Goal: Transaction & Acquisition: Purchase product/service

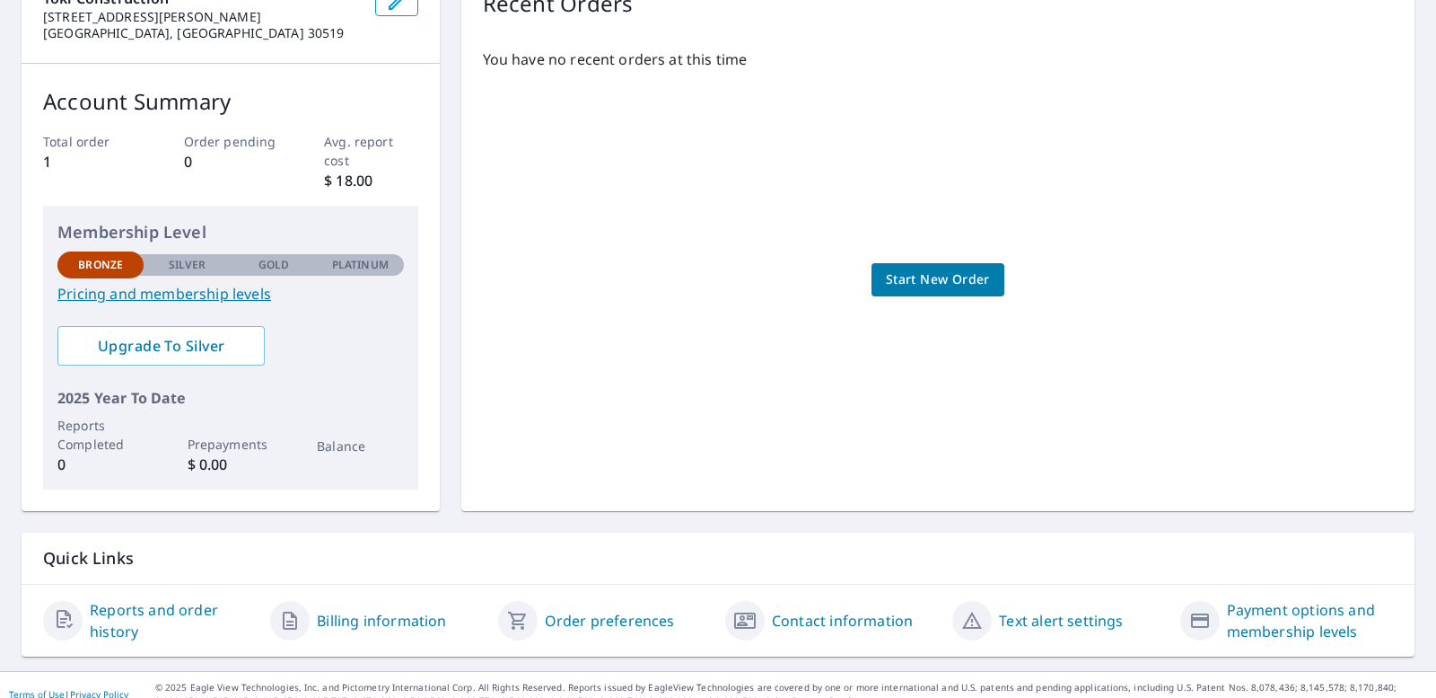
scroll to position [233, 0]
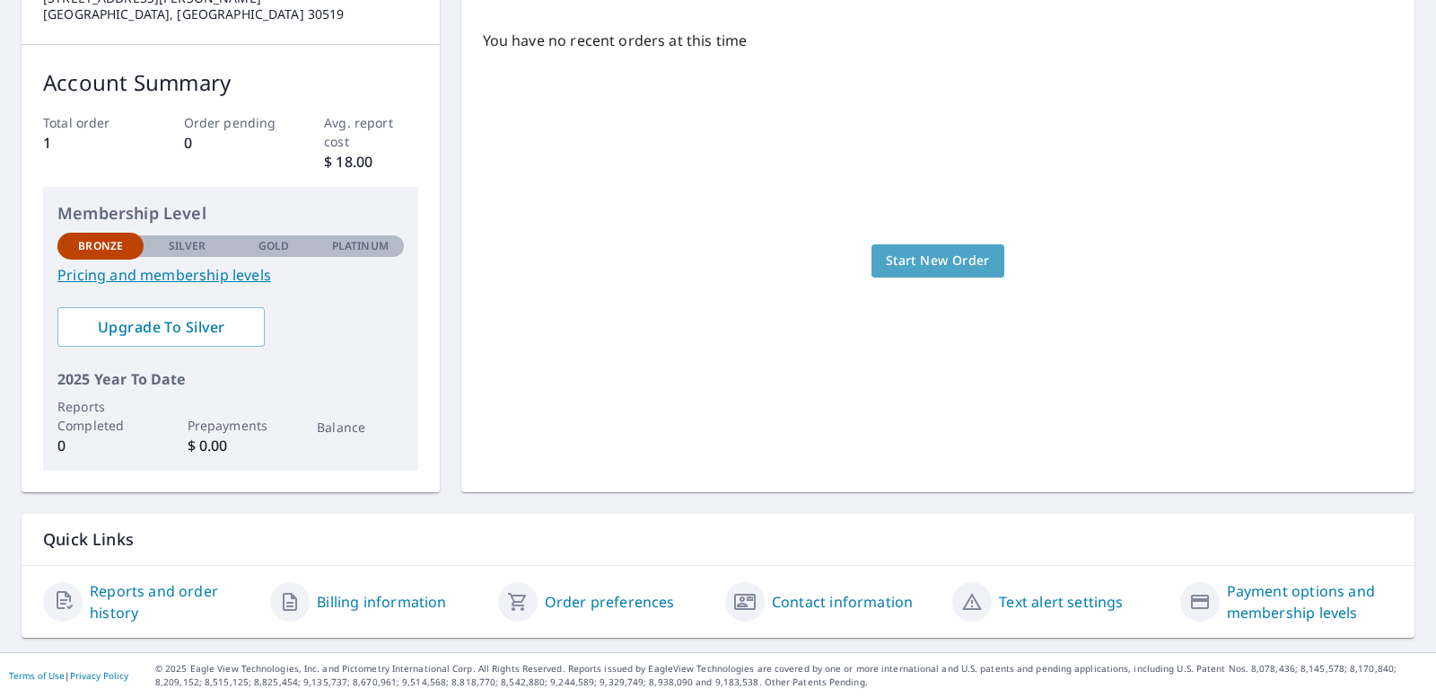
click at [920, 261] on span "Start New Order" at bounding box center [938, 261] width 104 height 22
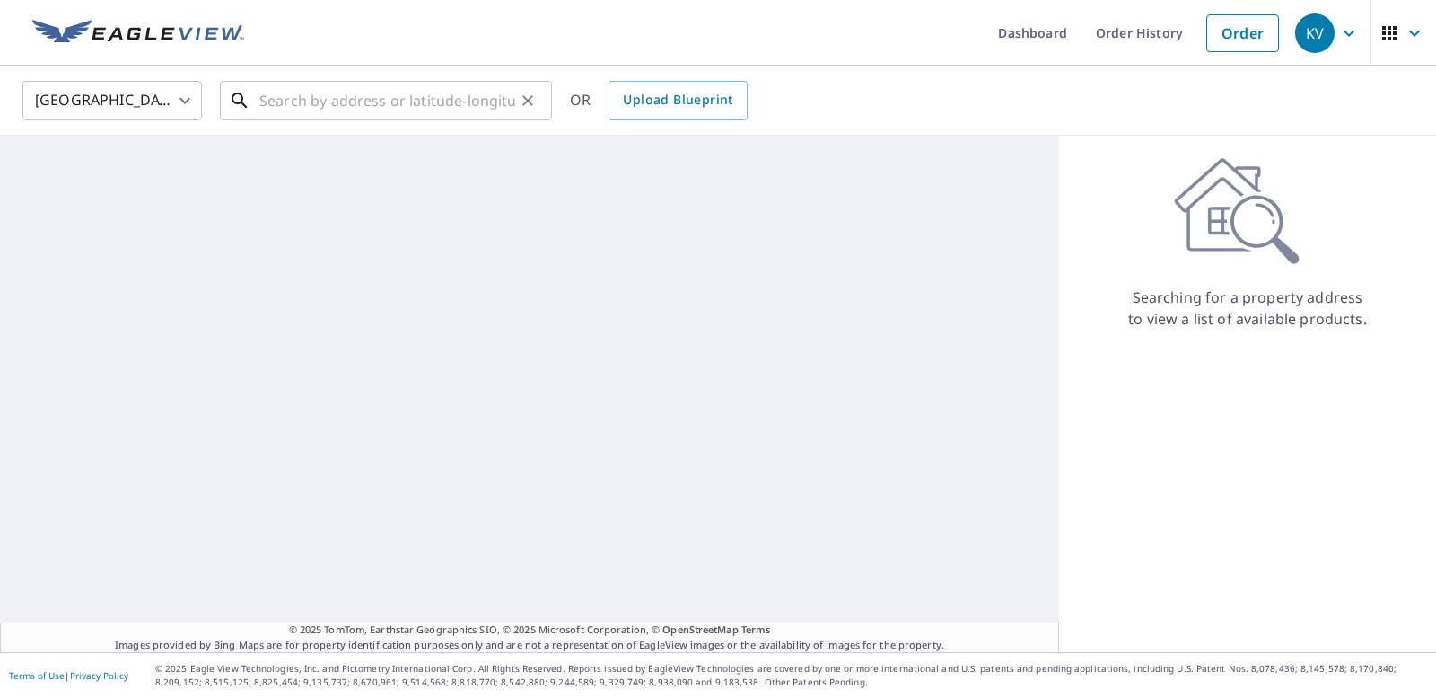
click at [317, 99] on input "text" at bounding box center [387, 100] width 256 height 50
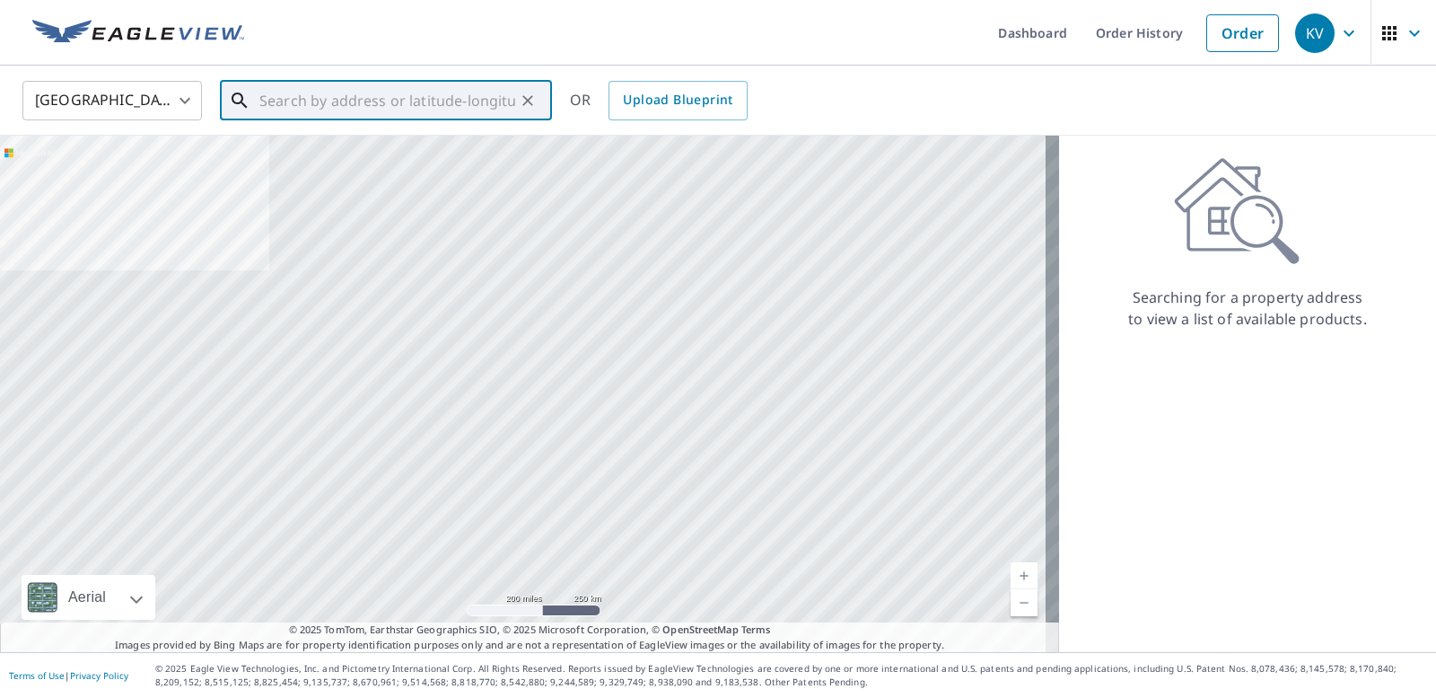
click at [308, 92] on input "text" at bounding box center [387, 100] width 256 height 50
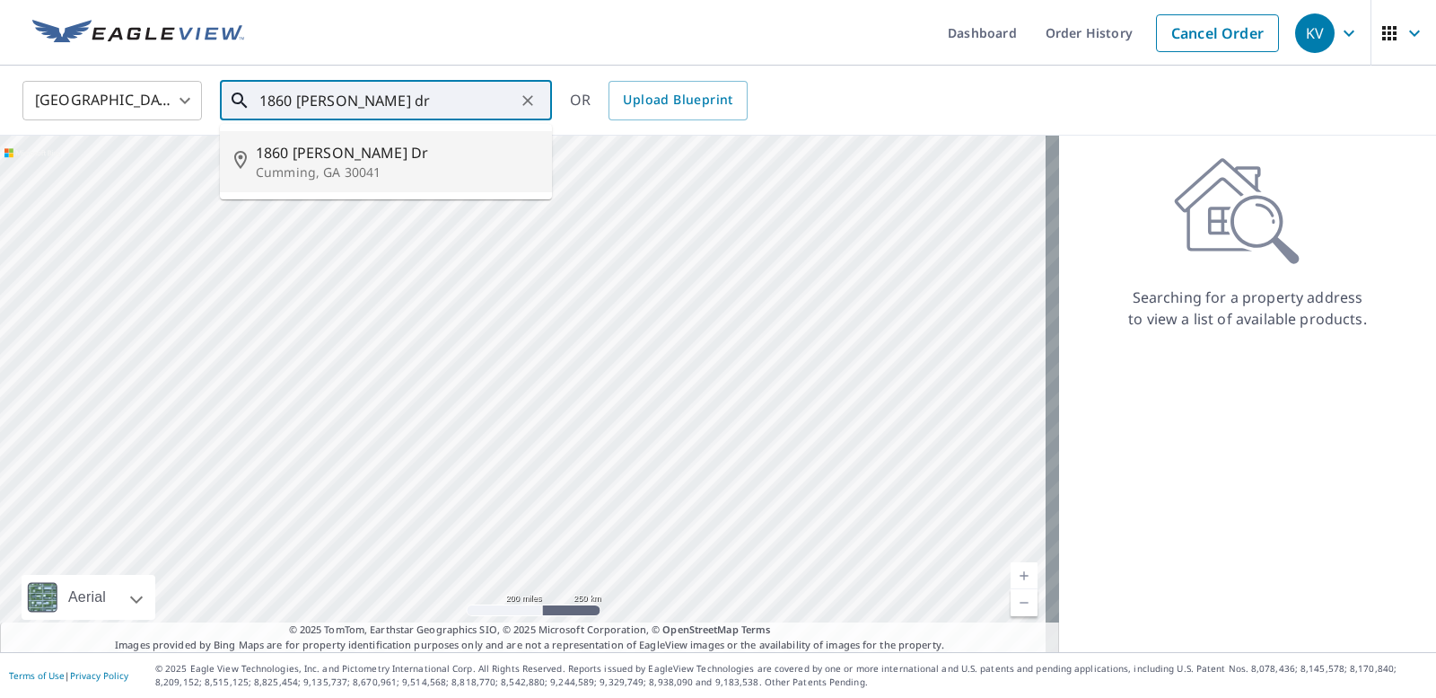
click at [261, 151] on span "1860 [PERSON_NAME] Dr" at bounding box center [397, 153] width 282 height 22
type input "[STREET_ADDRESS][PERSON_NAME][PERSON_NAME]"
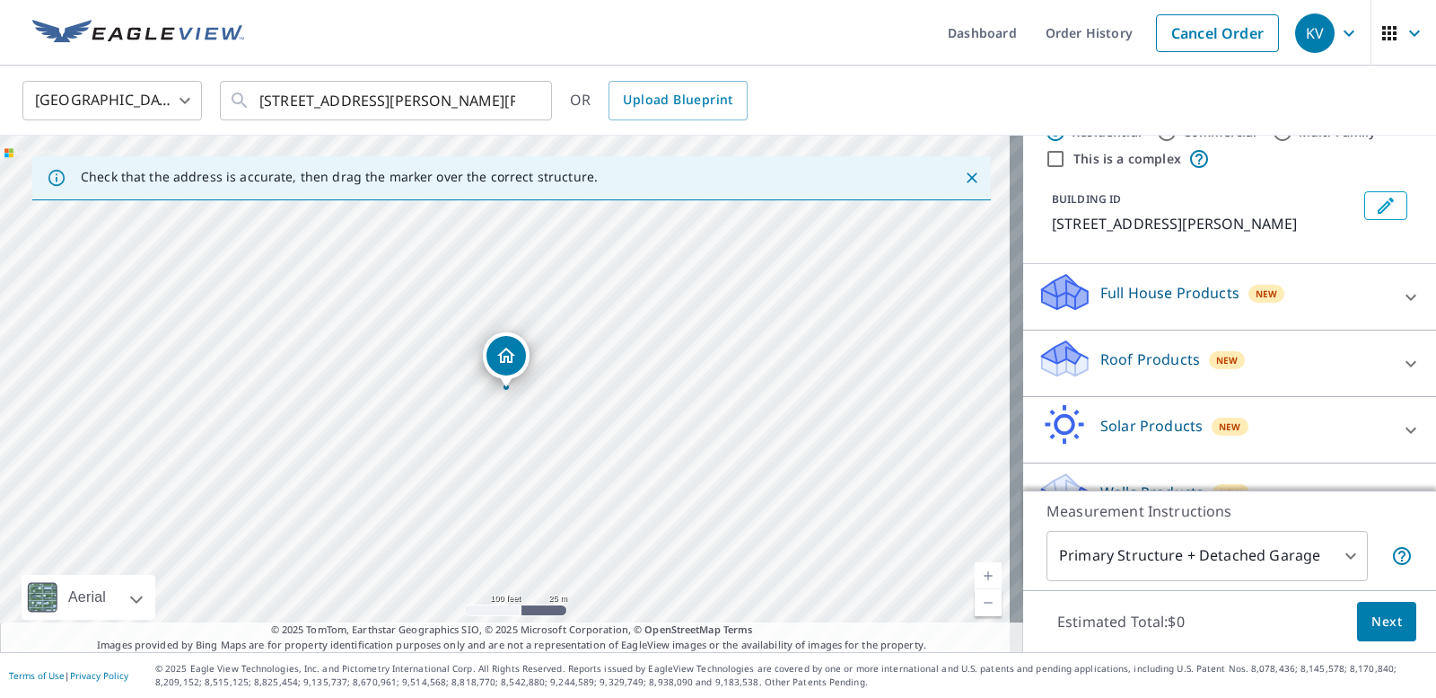
scroll to position [90, 0]
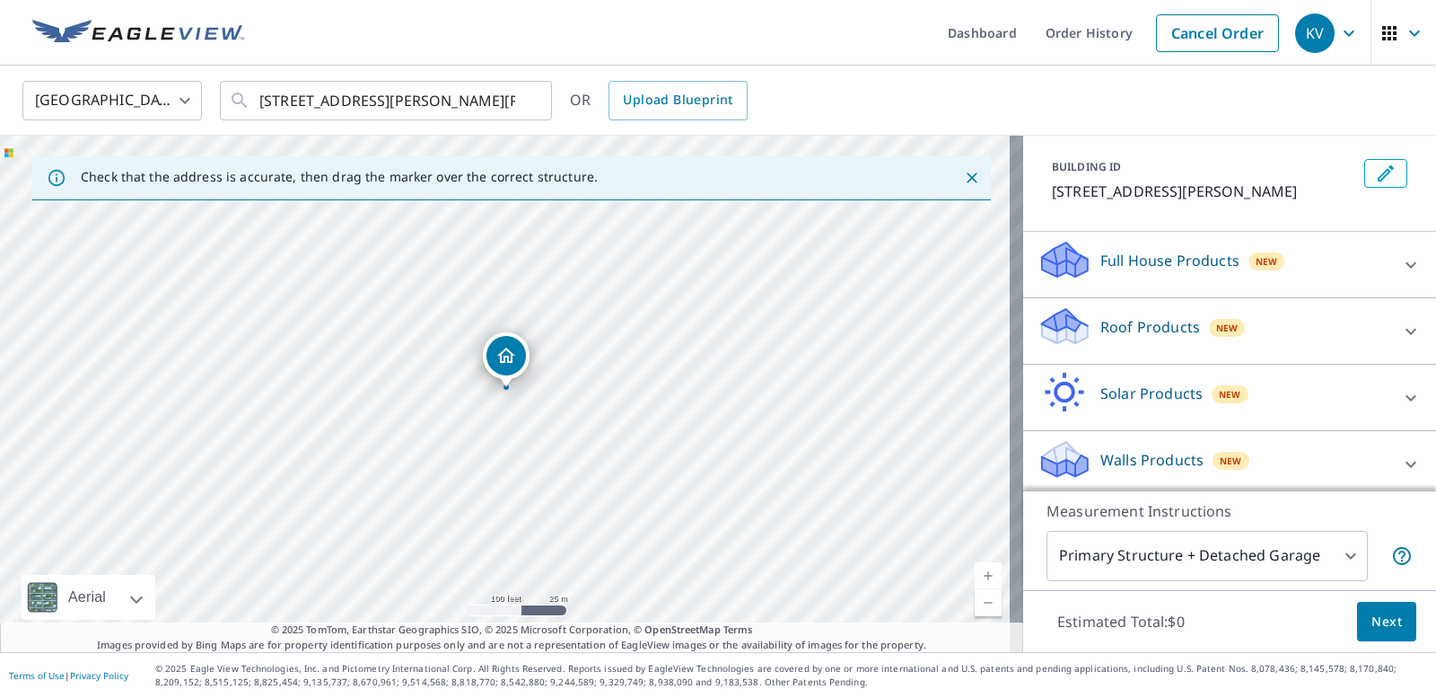
click at [1124, 256] on p "Full House Products" at bounding box center [1170, 261] width 139 height 22
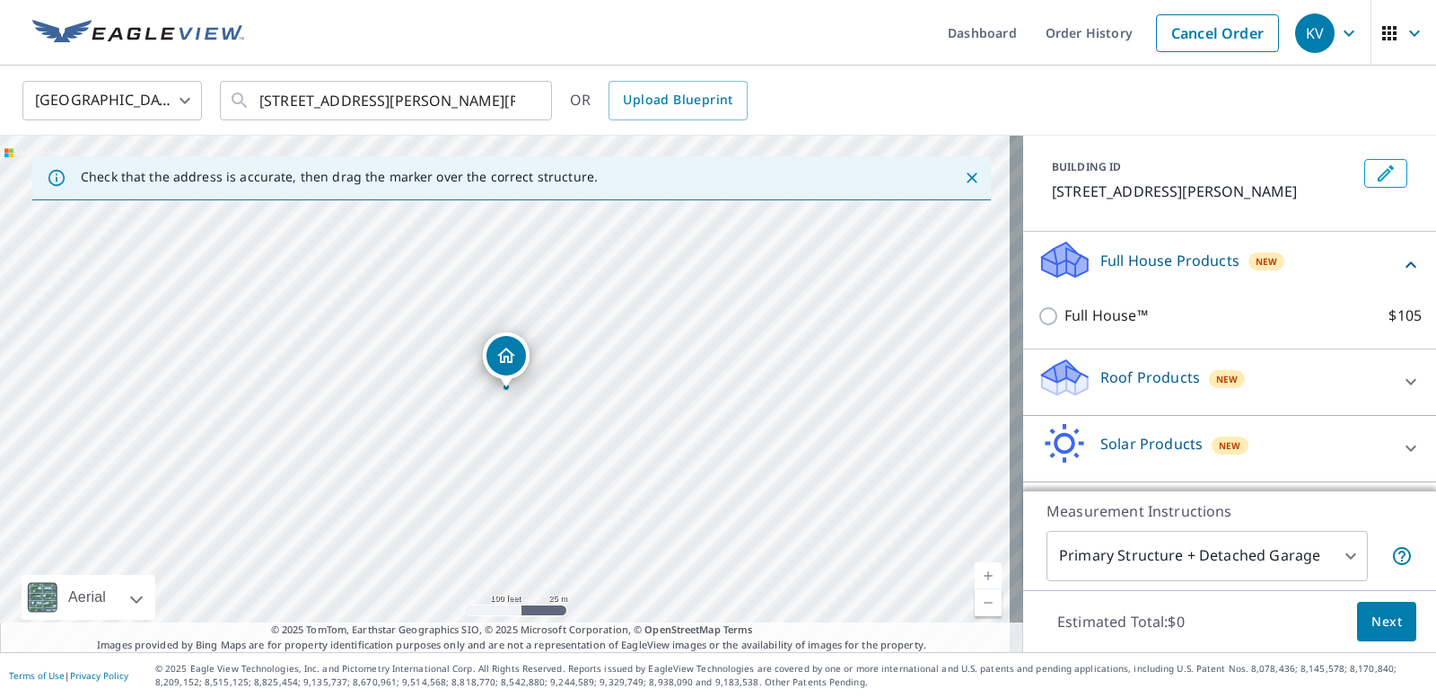
click at [1119, 260] on p "Full House Products" at bounding box center [1170, 261] width 139 height 22
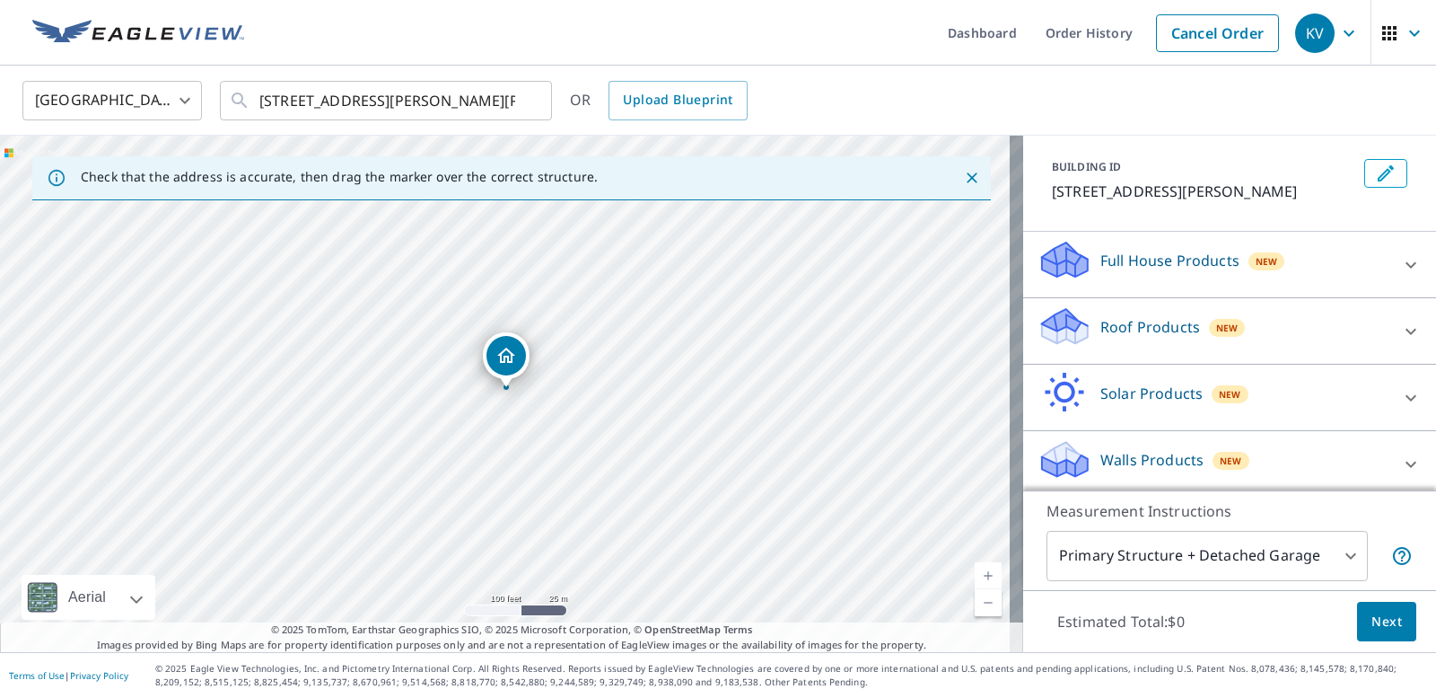
click at [1112, 325] on p "Roof Products" at bounding box center [1151, 327] width 100 height 22
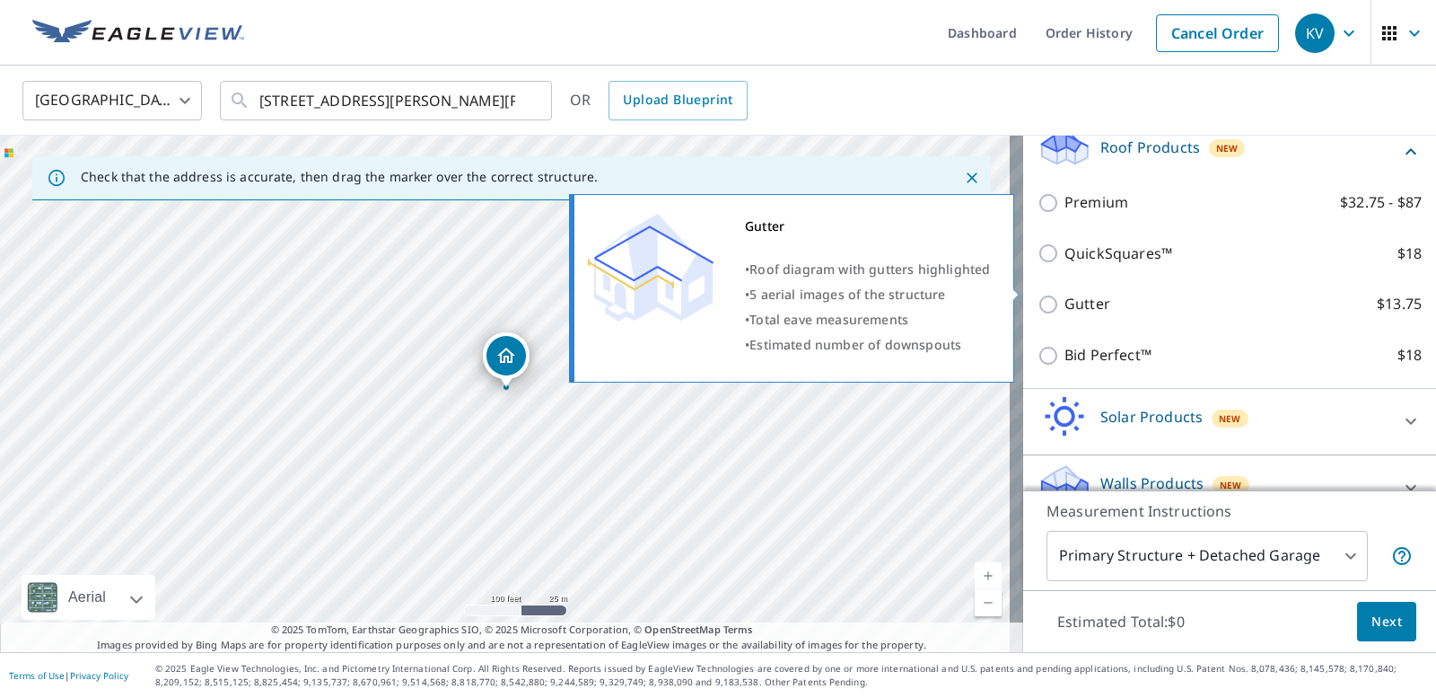
scroll to position [301, 0]
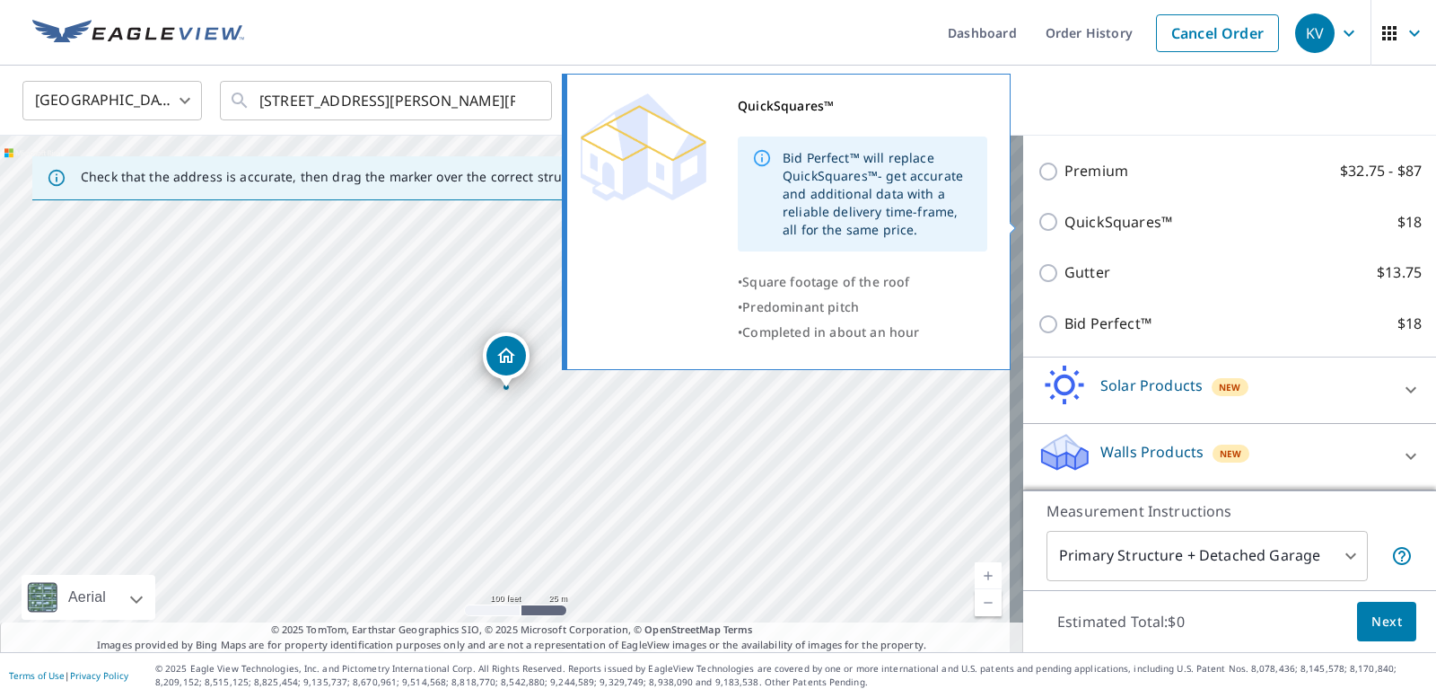
click at [1038, 221] on input "QuickSquares™ $18" at bounding box center [1051, 222] width 27 height 22
checkbox input "true"
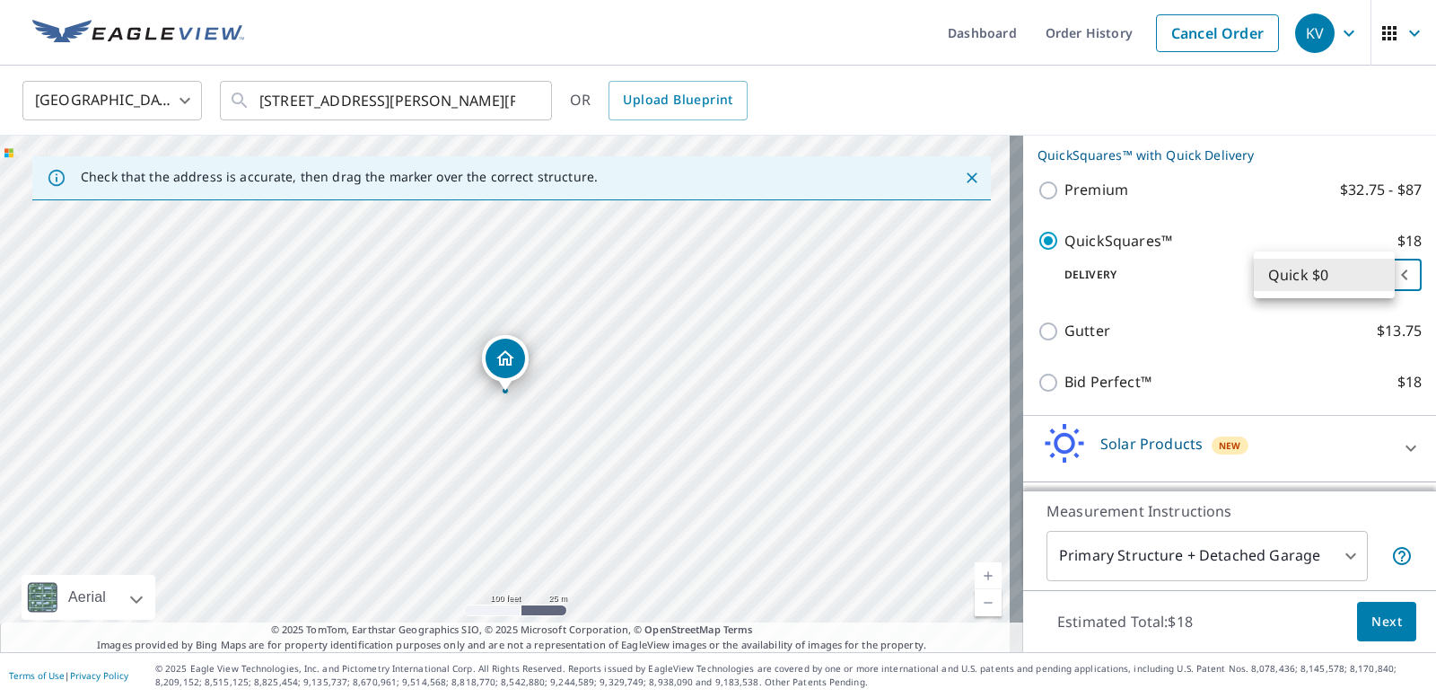
click at [1274, 283] on body "KV KV Dashboard Order History Cancel Order KV United States US ​ [STREET_ADDRES…" at bounding box center [718, 349] width 1436 height 698
click at [1274, 283] on li "Quick $0" at bounding box center [1324, 275] width 141 height 32
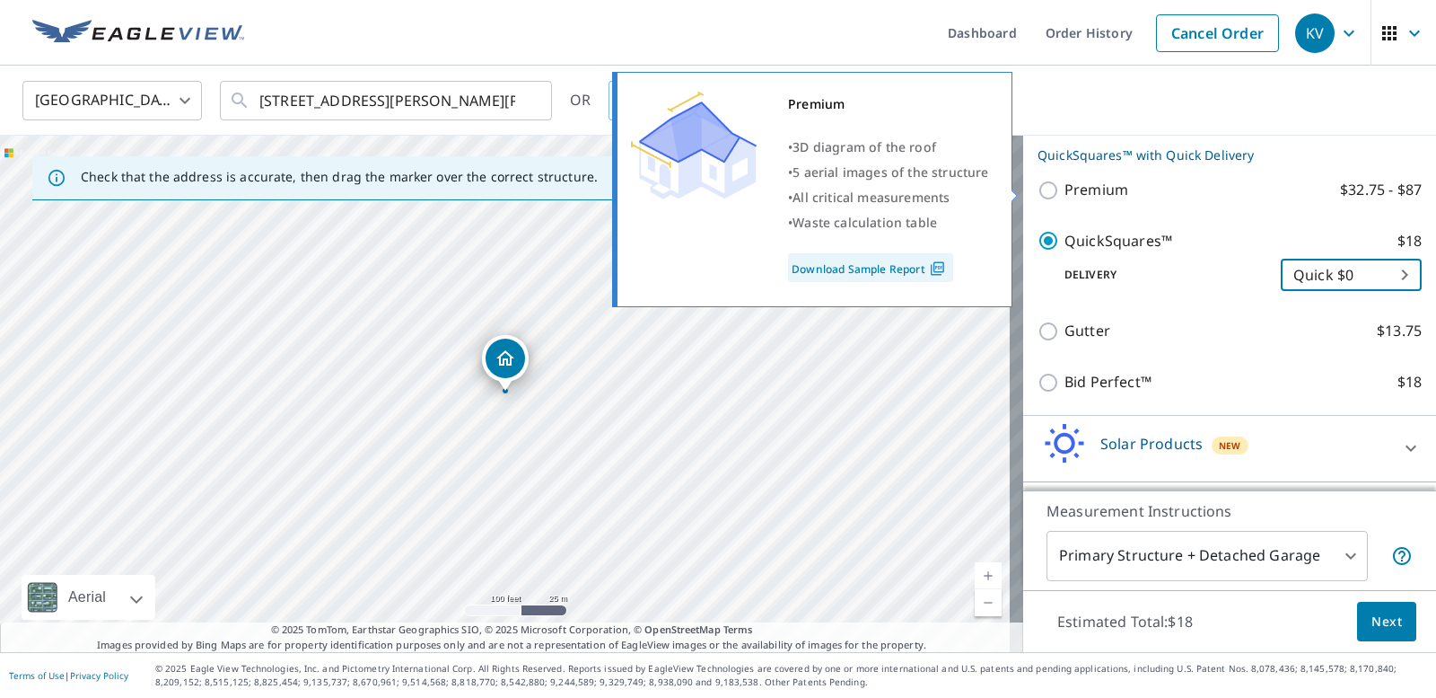
click at [1038, 197] on input "Premium $32.75 - $87" at bounding box center [1051, 191] width 27 height 22
checkbox input "true"
checkbox input "false"
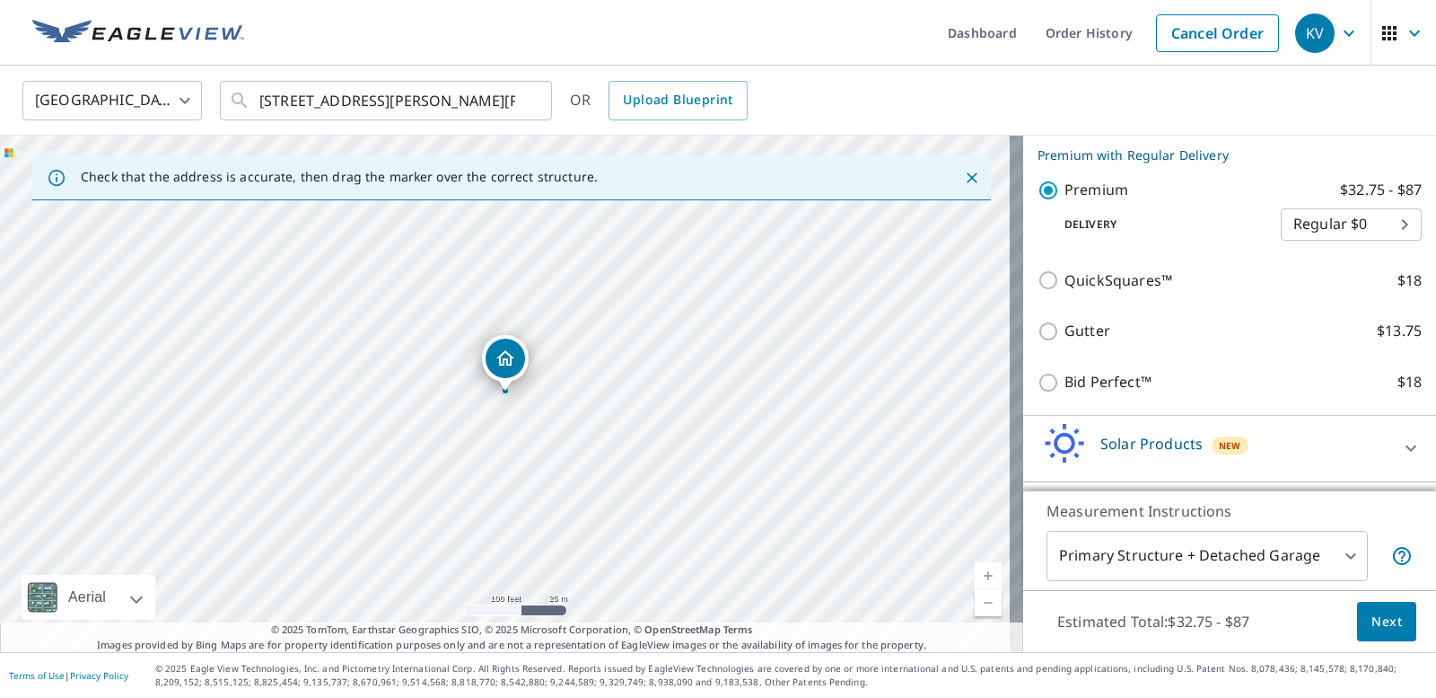
click at [1321, 224] on body "KV KV Dashboard Order History Cancel Order KV United States US ​ [STREET_ADDRES…" at bounding box center [718, 349] width 1436 height 698
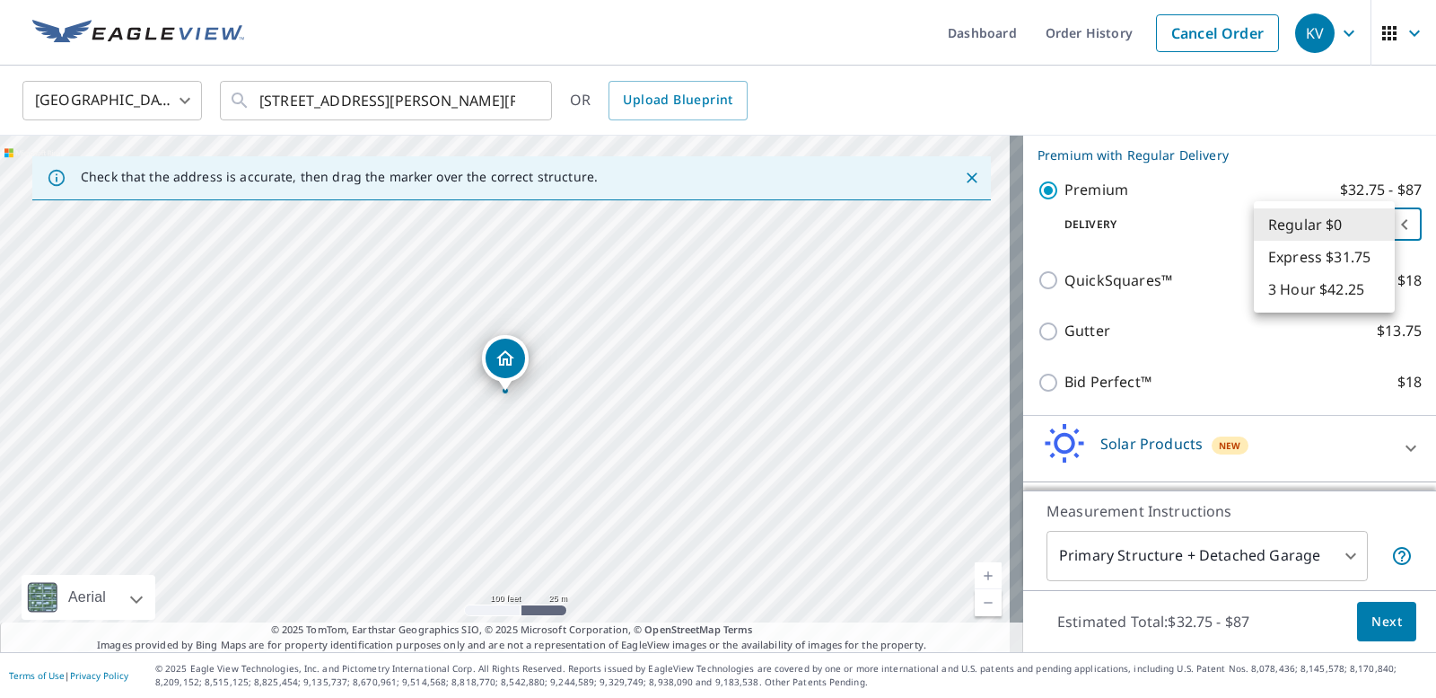
click at [1321, 224] on li "Regular $0" at bounding box center [1324, 224] width 141 height 32
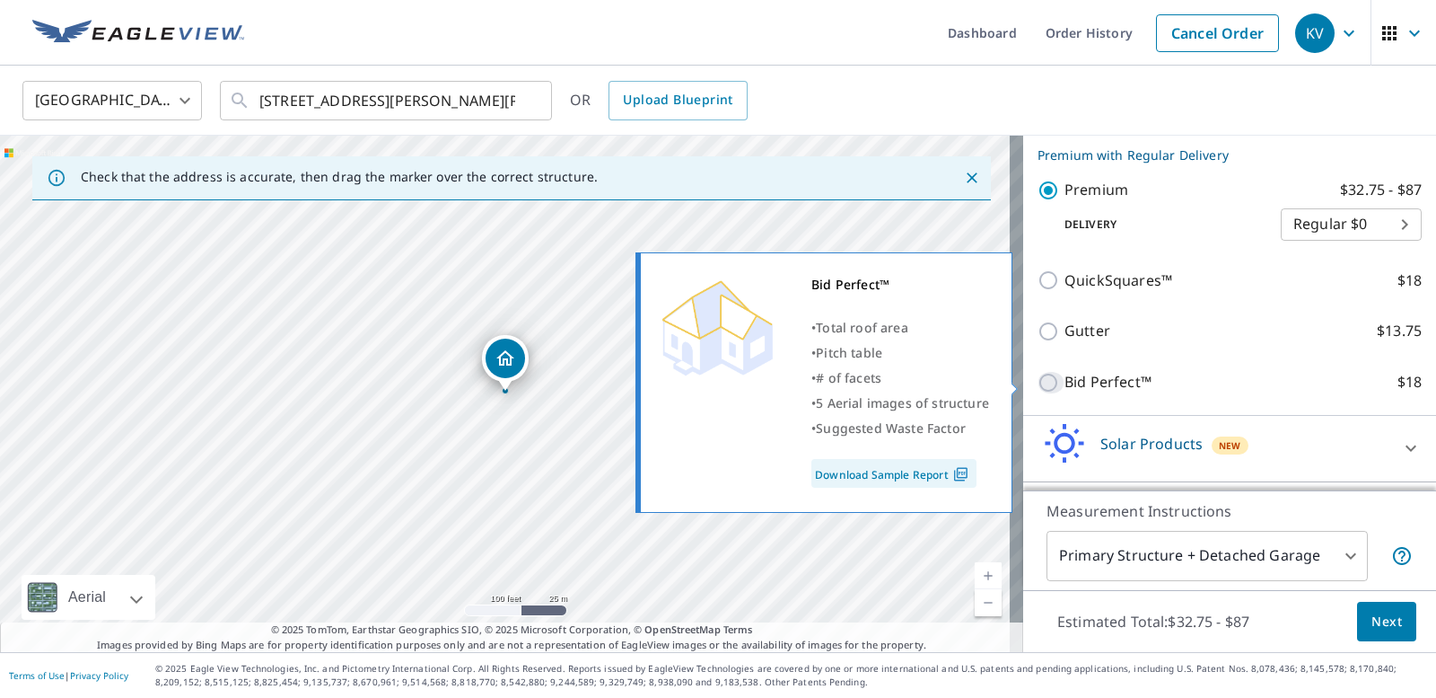
click at [1038, 382] on input "Bid Perfect™ $18" at bounding box center [1051, 383] width 27 height 22
checkbox input "true"
checkbox input "false"
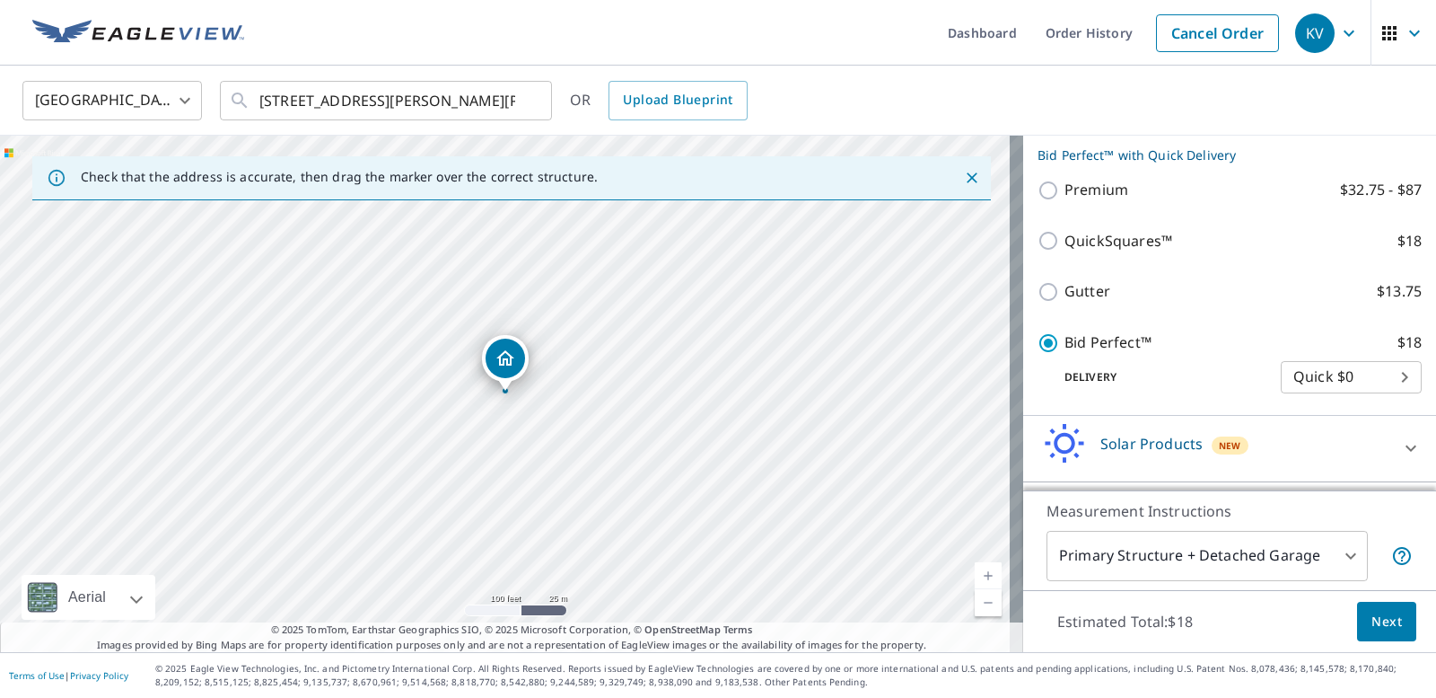
scroll to position [359, 0]
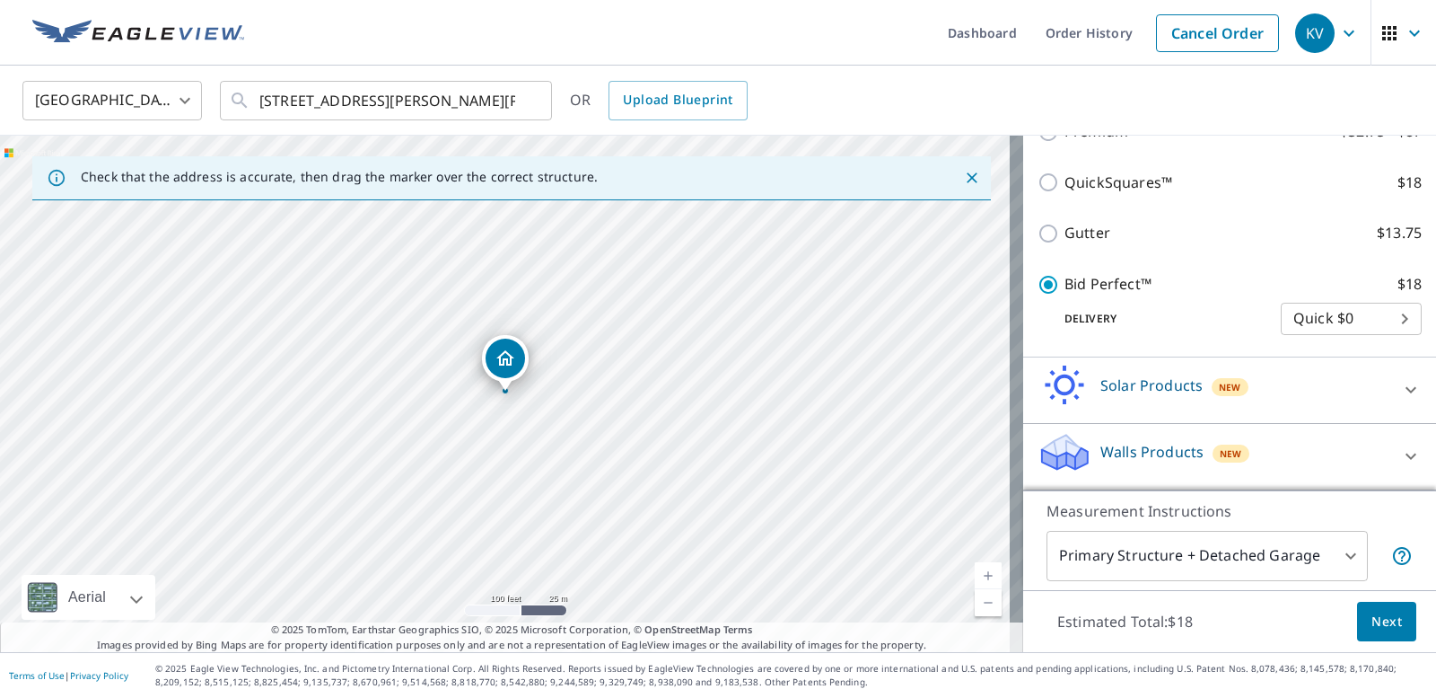
click at [1372, 618] on span "Next" at bounding box center [1387, 621] width 31 height 22
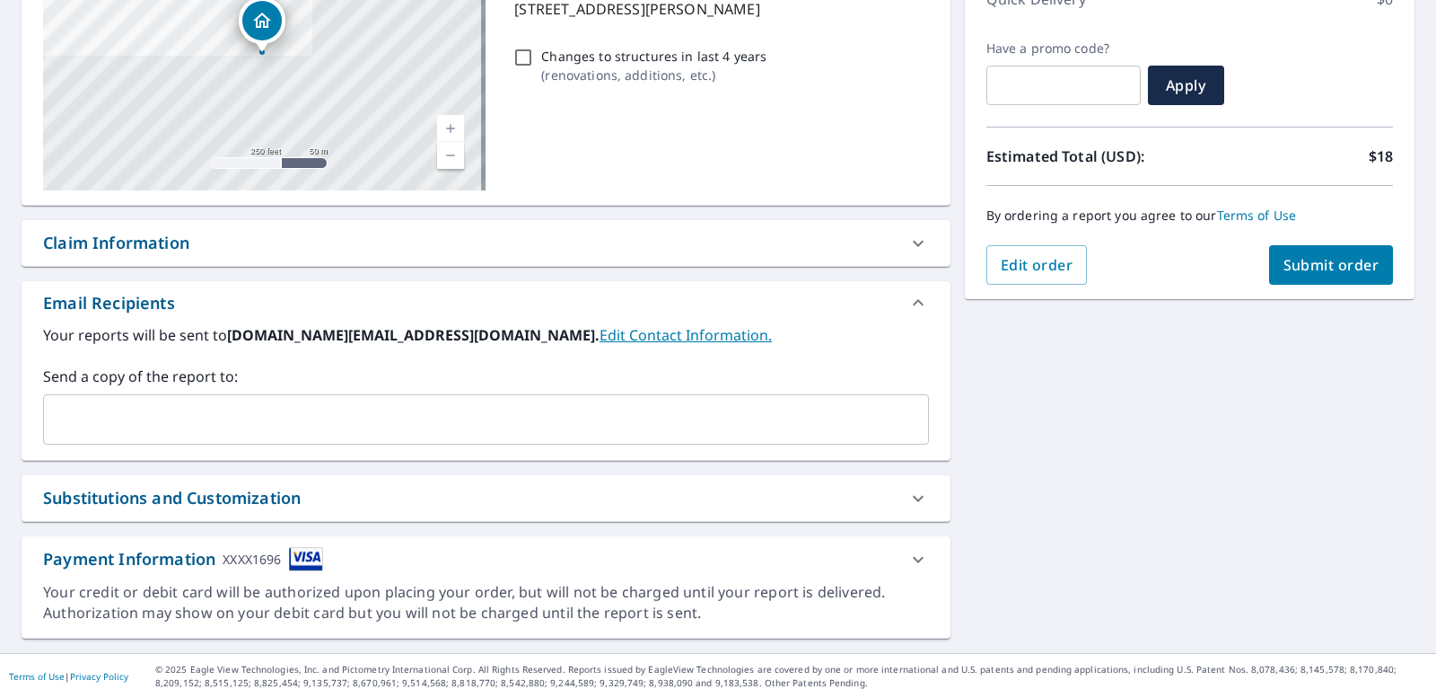
scroll to position [275, 0]
click at [262, 559] on div "XXXX1696" at bounding box center [252, 558] width 58 height 24
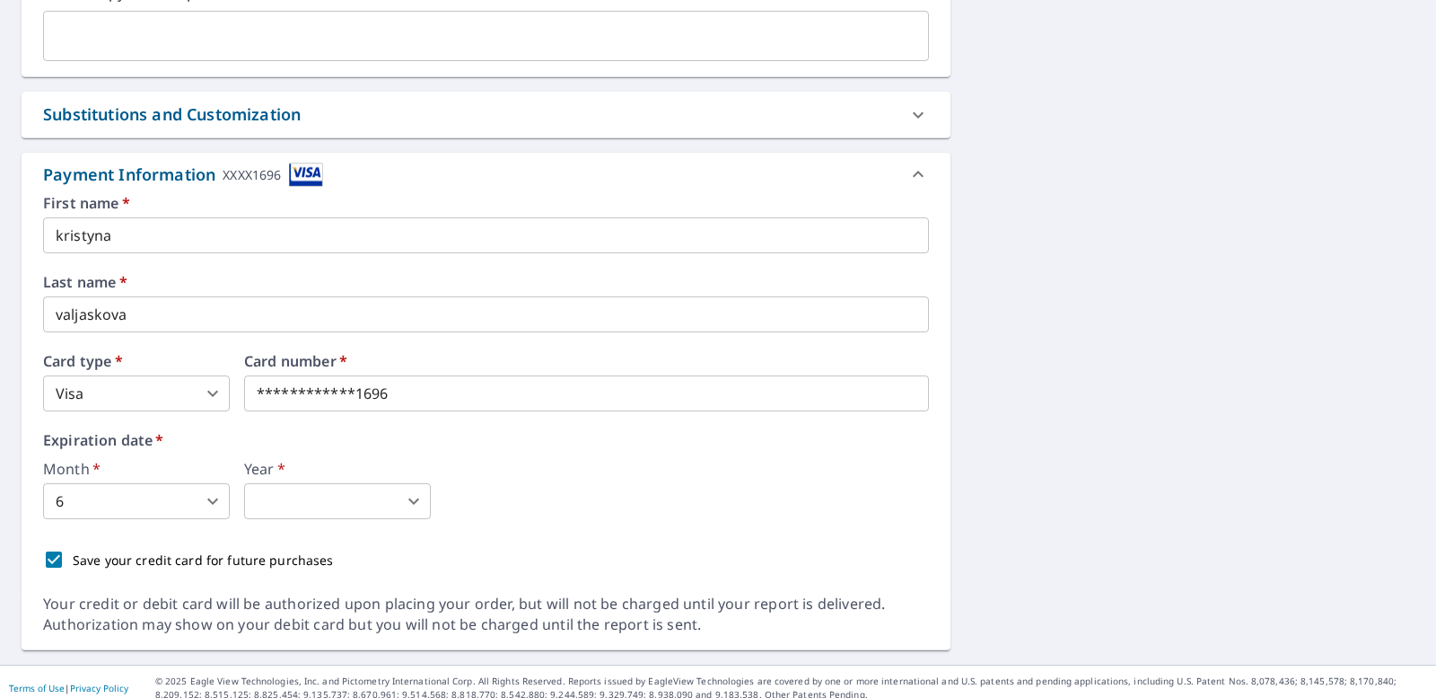
scroll to position [670, 0]
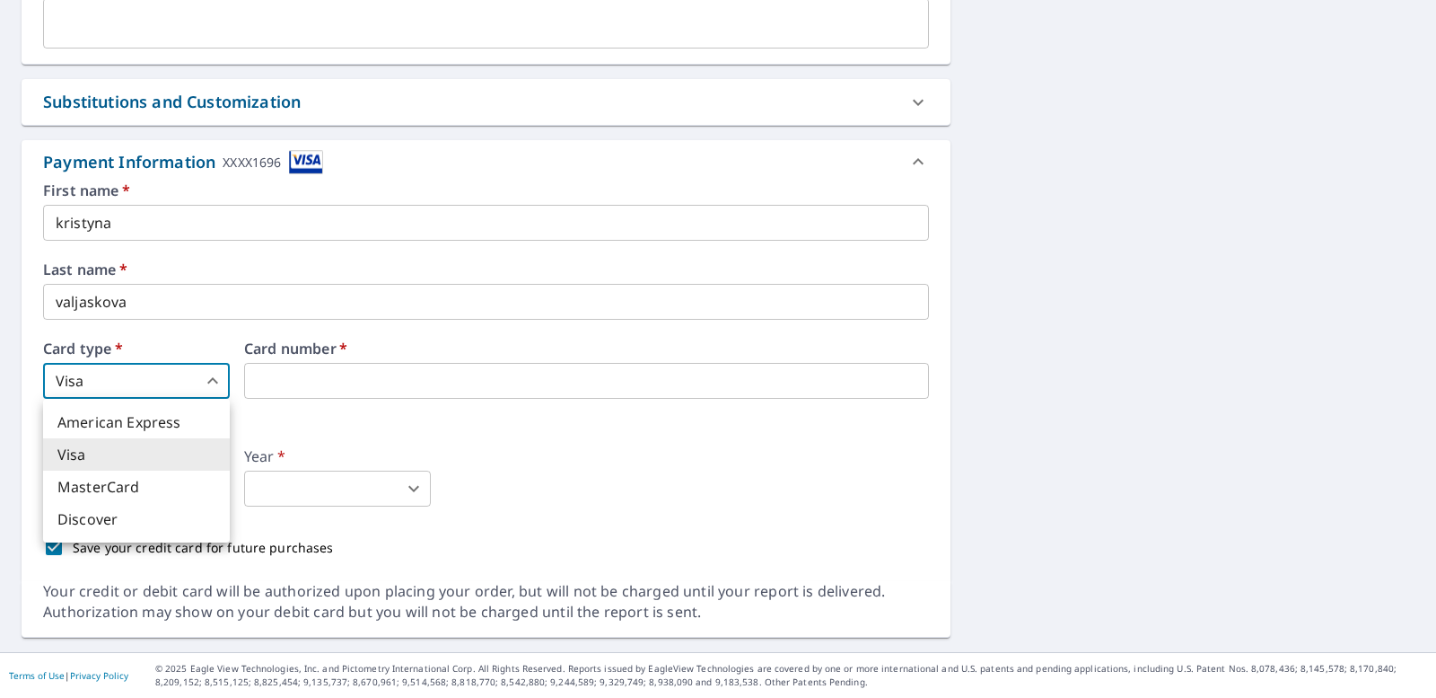
click at [78, 382] on body "KV KV Dashboard Order History Cancel Order KV Dashboard / Finalize Order Finali…" at bounding box center [718, 349] width 1436 height 698
click at [88, 493] on li "MasterCard" at bounding box center [136, 486] width 187 height 32
type input "3"
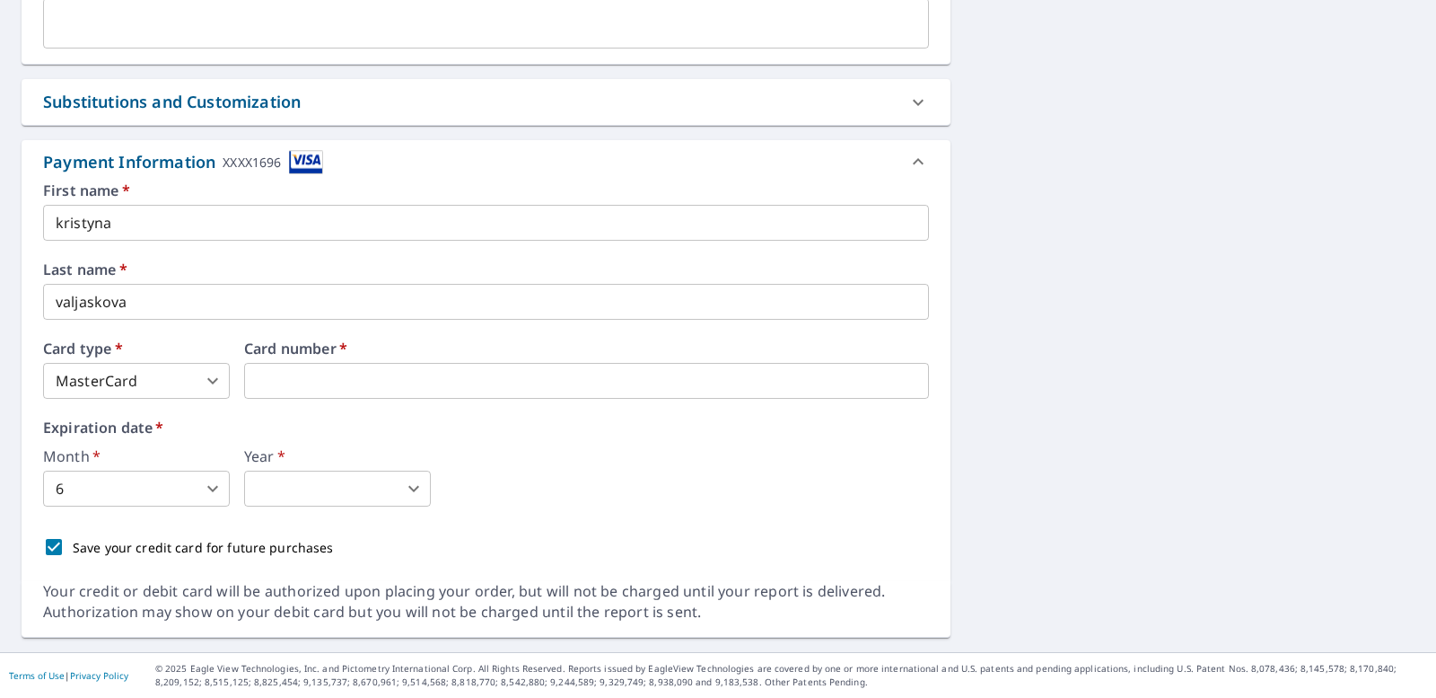
click at [128, 496] on body "KV KV Dashboard Order History Cancel Order KV Dashboard / Finalize Order Finali…" at bounding box center [718, 349] width 1436 height 698
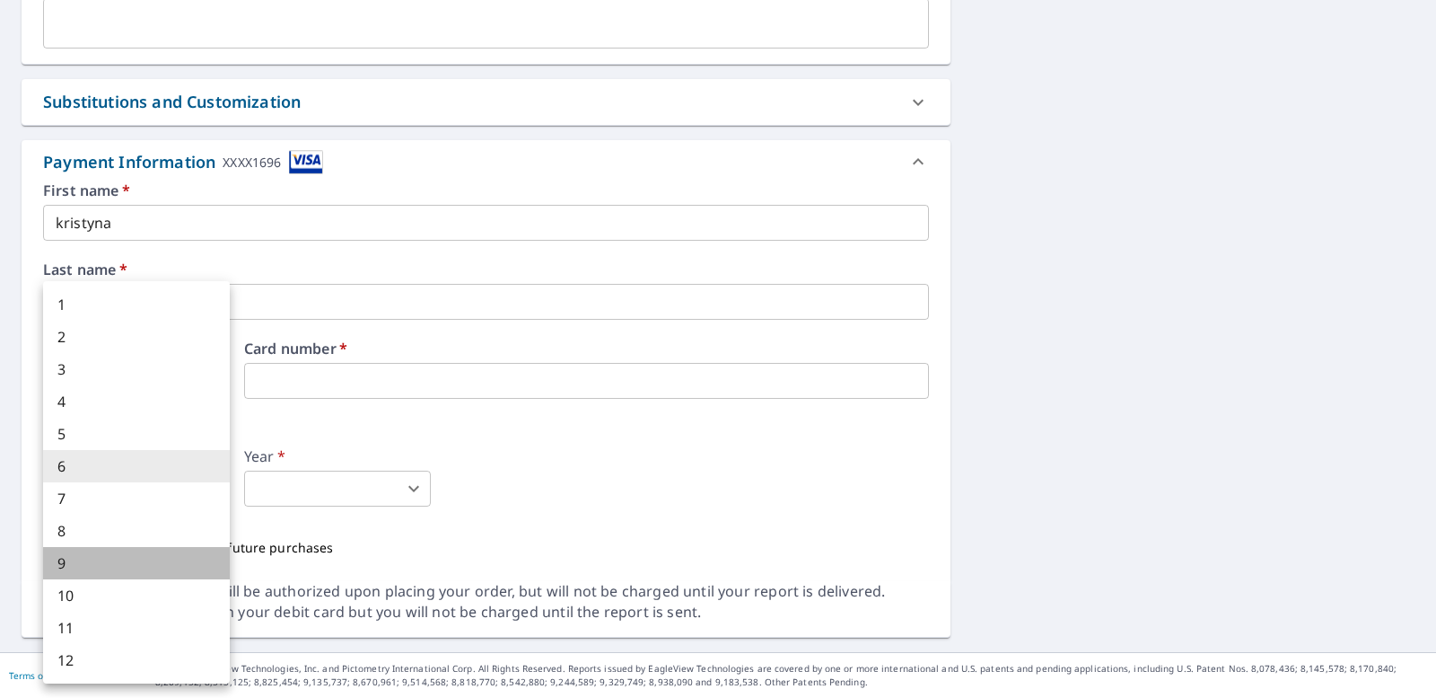
click at [113, 566] on li "9" at bounding box center [136, 563] width 187 height 32
type input "9"
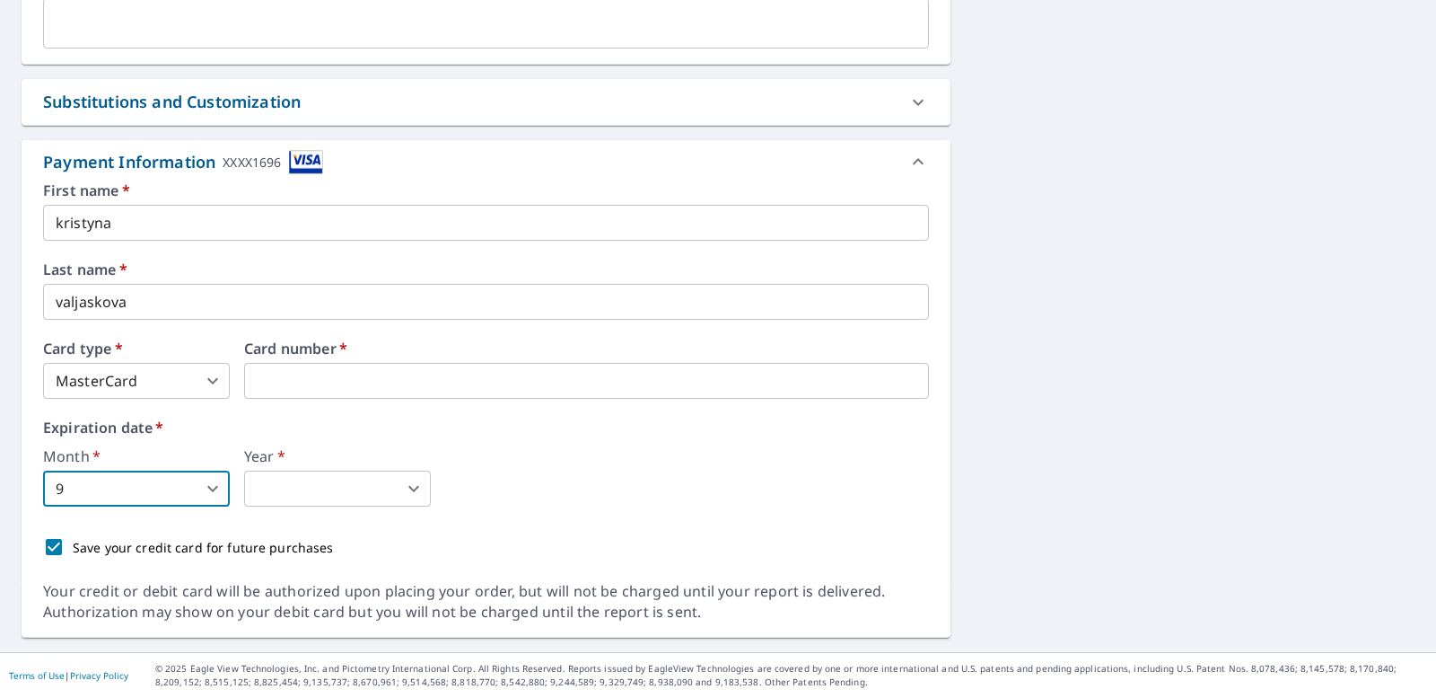
click at [273, 478] on body "KV KV Dashboard Order History Cancel Order KV Dashboard / Finalize Order Finali…" at bounding box center [718, 349] width 1436 height 698
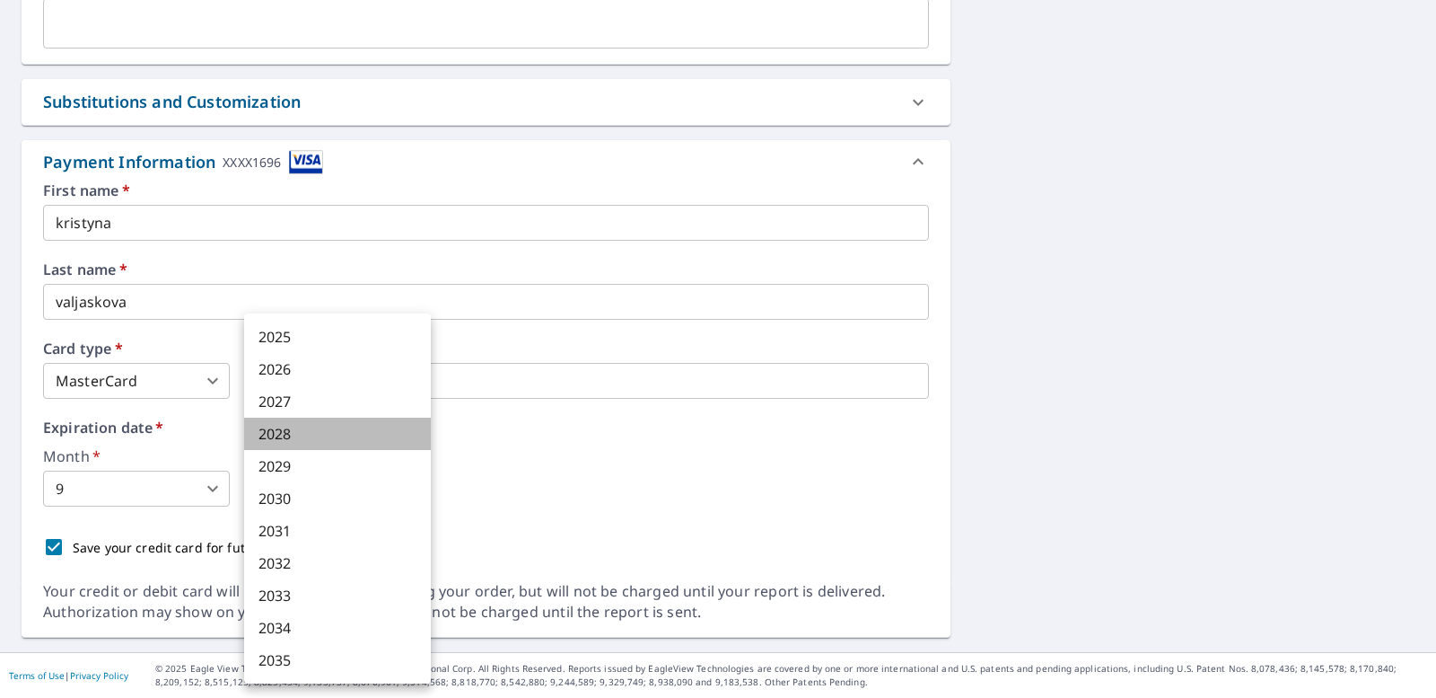
click at [283, 432] on li "2028" at bounding box center [337, 433] width 187 height 32
type input "2028"
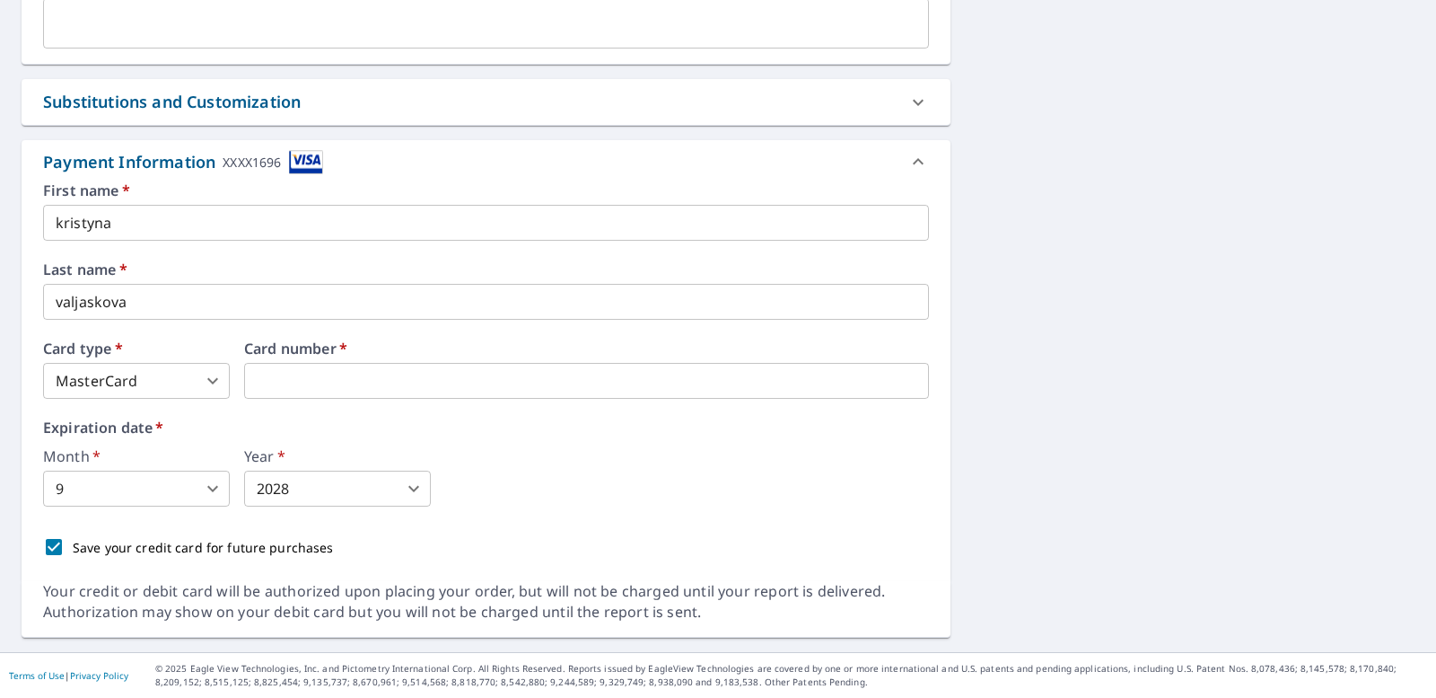
click at [989, 395] on div "[STREET_ADDRESS][PERSON_NAME][PERSON_NAME] A standard road map Aerial A detaile…" at bounding box center [718, 73] width 1436 height 1155
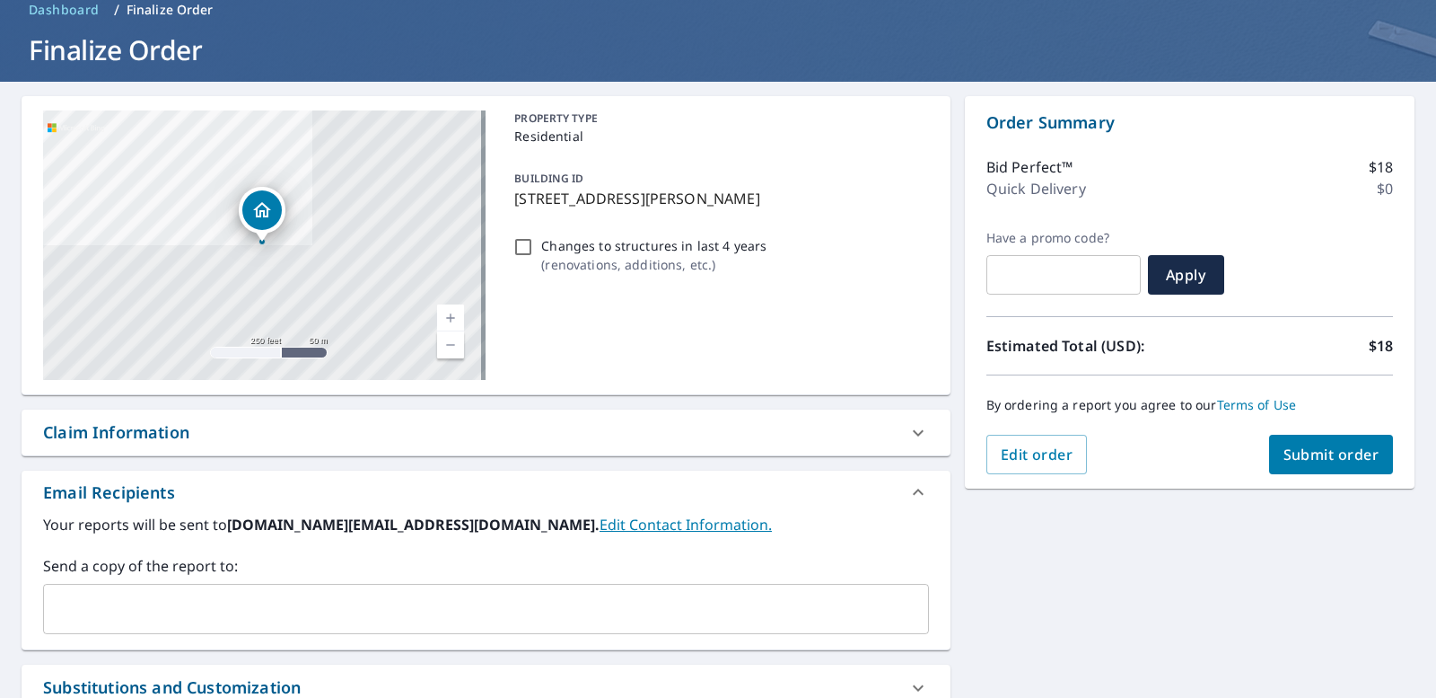
scroll to position [41, 0]
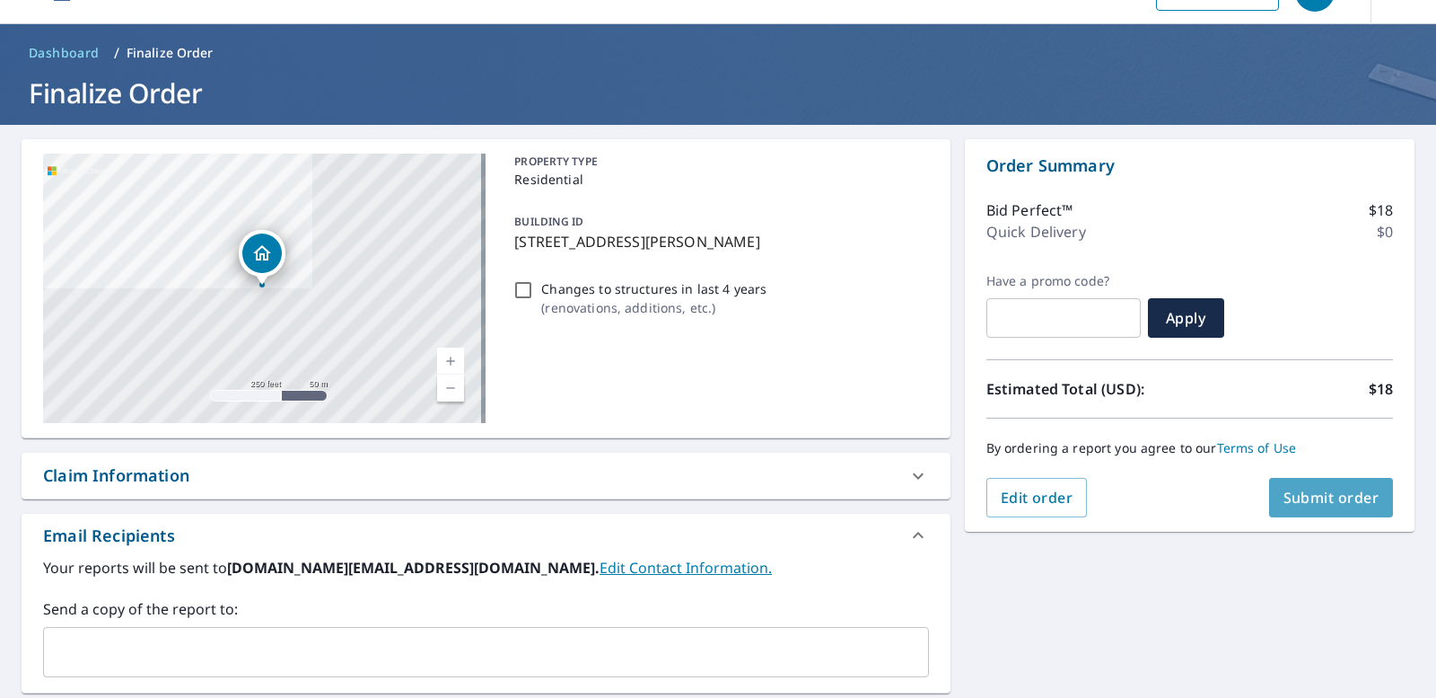
click at [1288, 489] on span "Submit order" at bounding box center [1332, 497] width 96 height 20
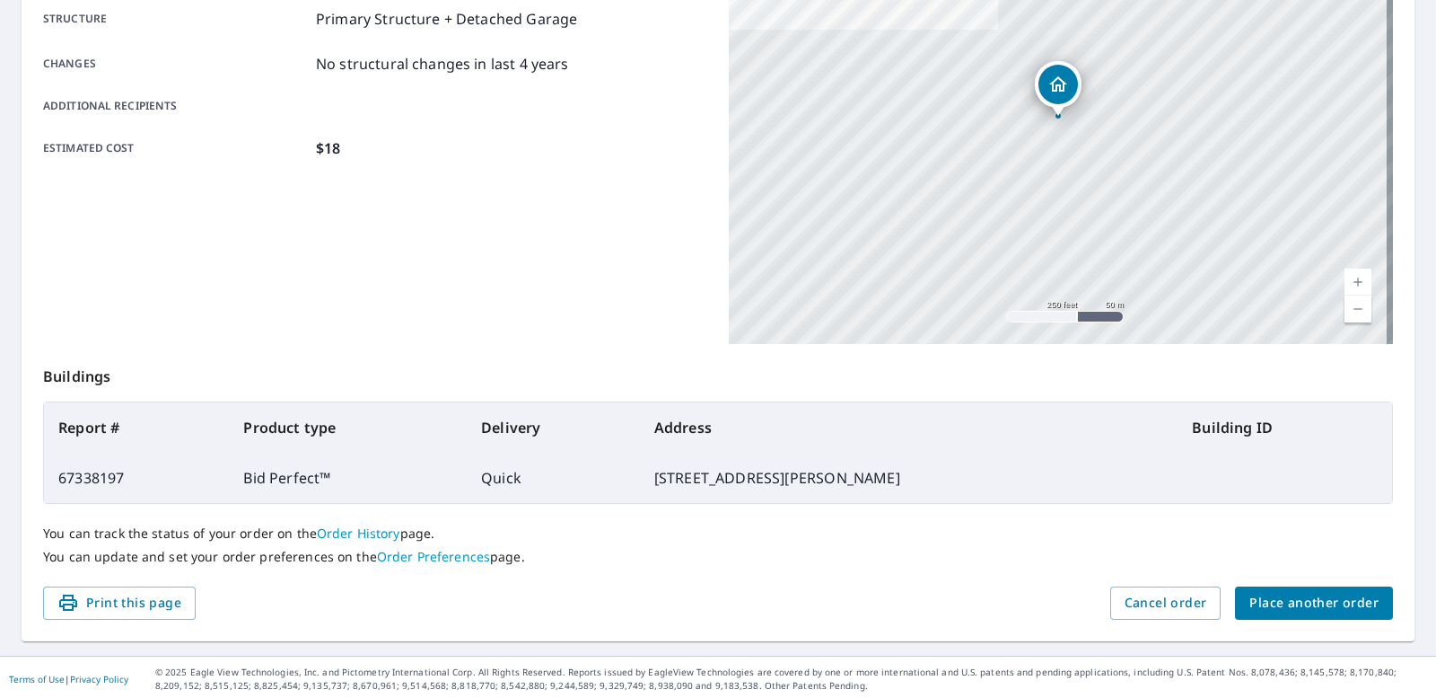
scroll to position [359, 0]
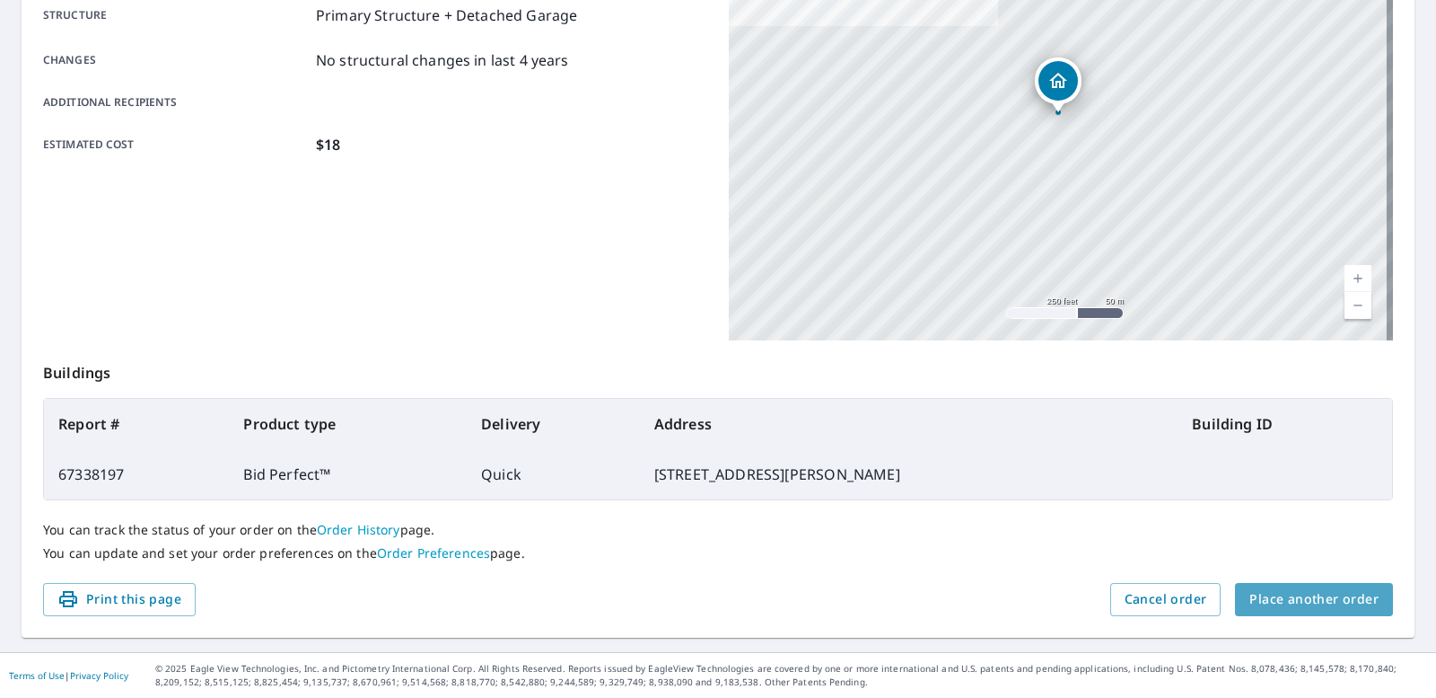
click at [1330, 593] on span "Place another order" at bounding box center [1314, 599] width 129 height 22
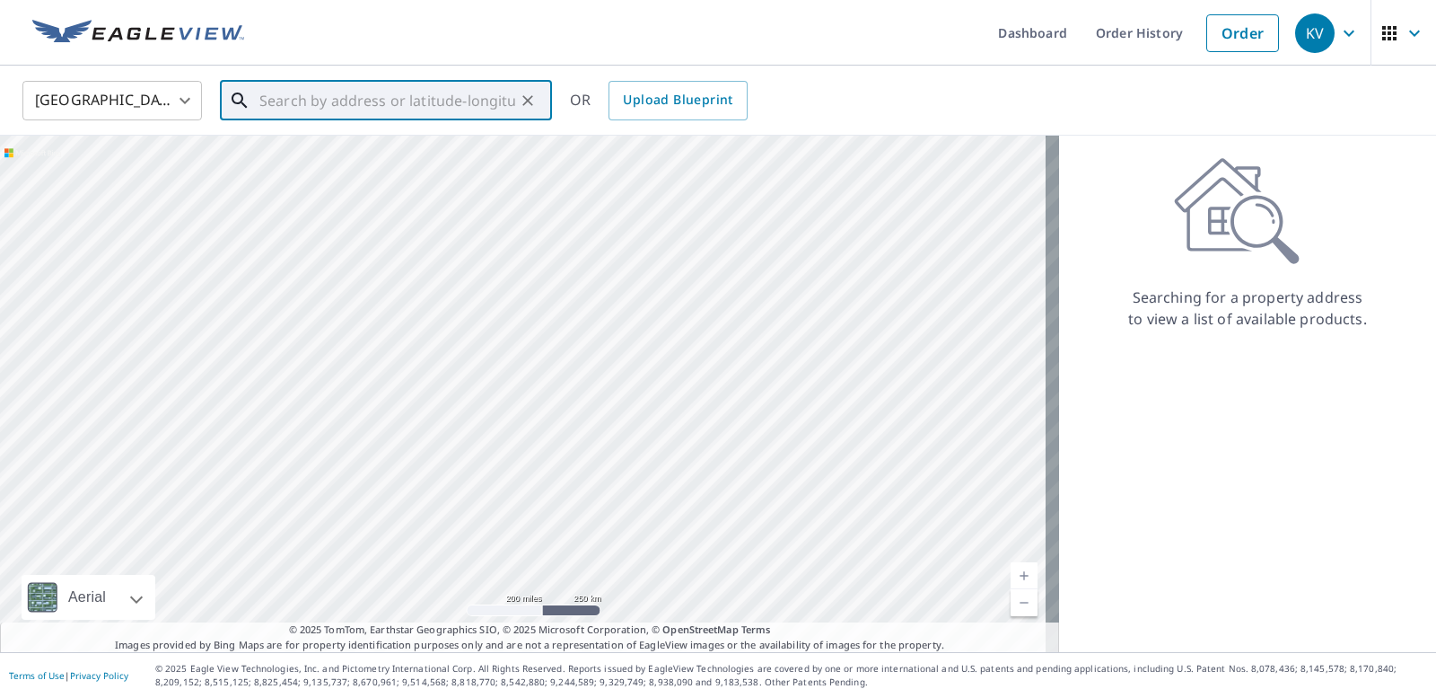
click at [330, 109] on input "text" at bounding box center [387, 100] width 256 height 50
click at [332, 93] on input "text" at bounding box center [387, 100] width 256 height 50
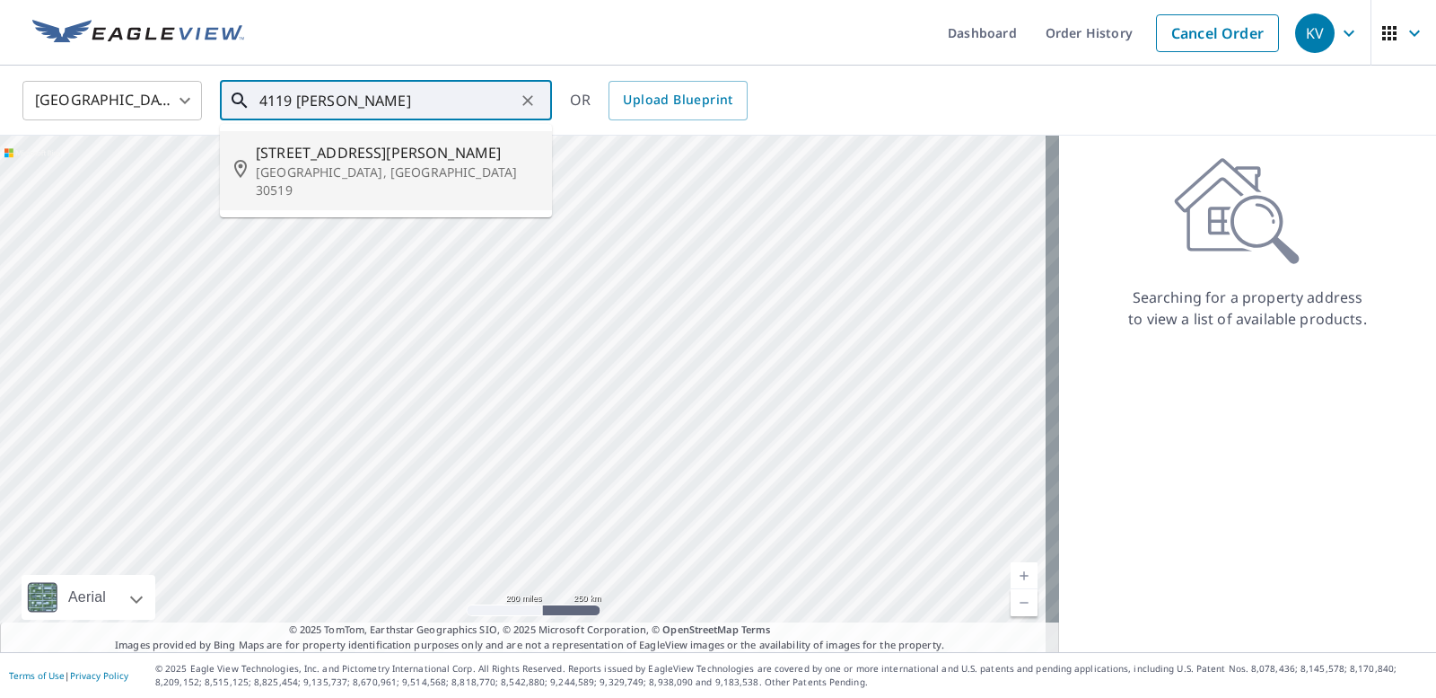
click at [329, 159] on span "[STREET_ADDRESS][PERSON_NAME]" at bounding box center [397, 153] width 282 height 22
type input "[STREET_ADDRESS][PERSON_NAME]"
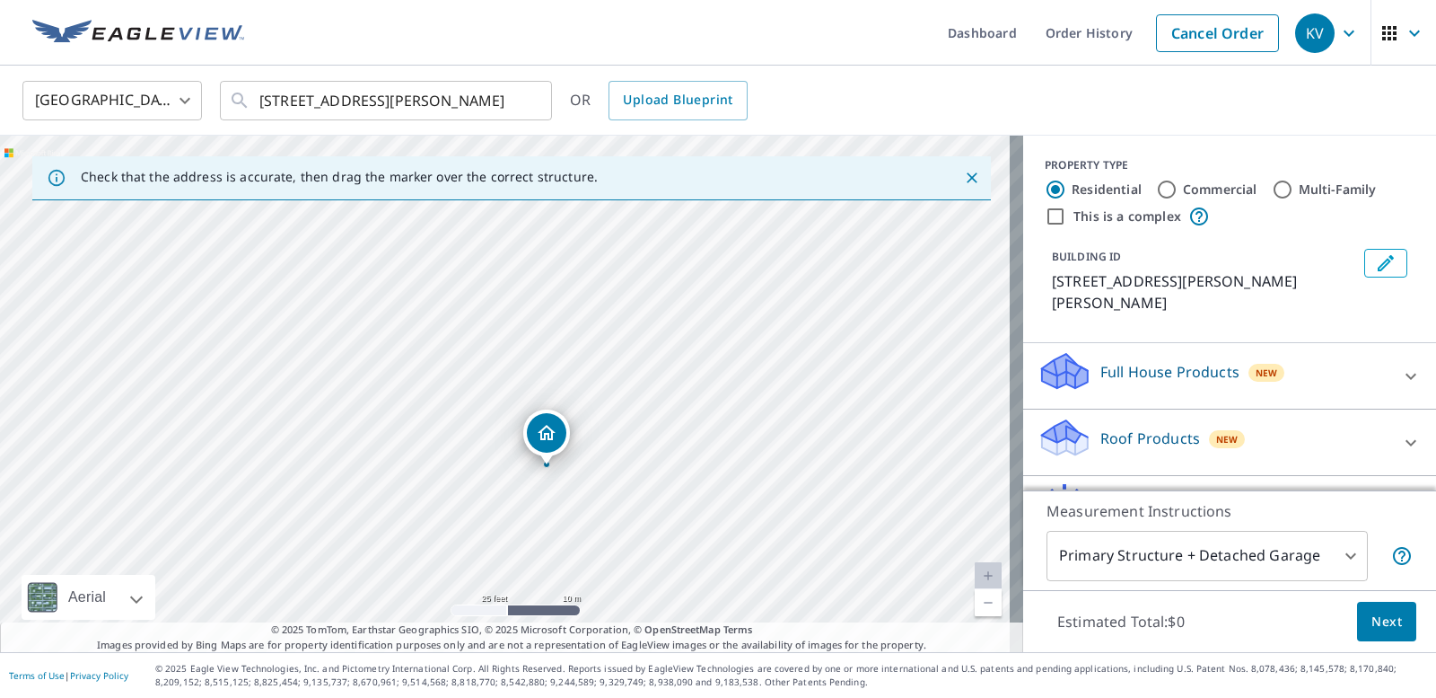
drag, startPoint x: 452, startPoint y: 268, endPoint x: 458, endPoint y: 336, distance: 68.5
click at [458, 336] on div "[STREET_ADDRESS][PERSON_NAME]" at bounding box center [511, 394] width 1023 height 516
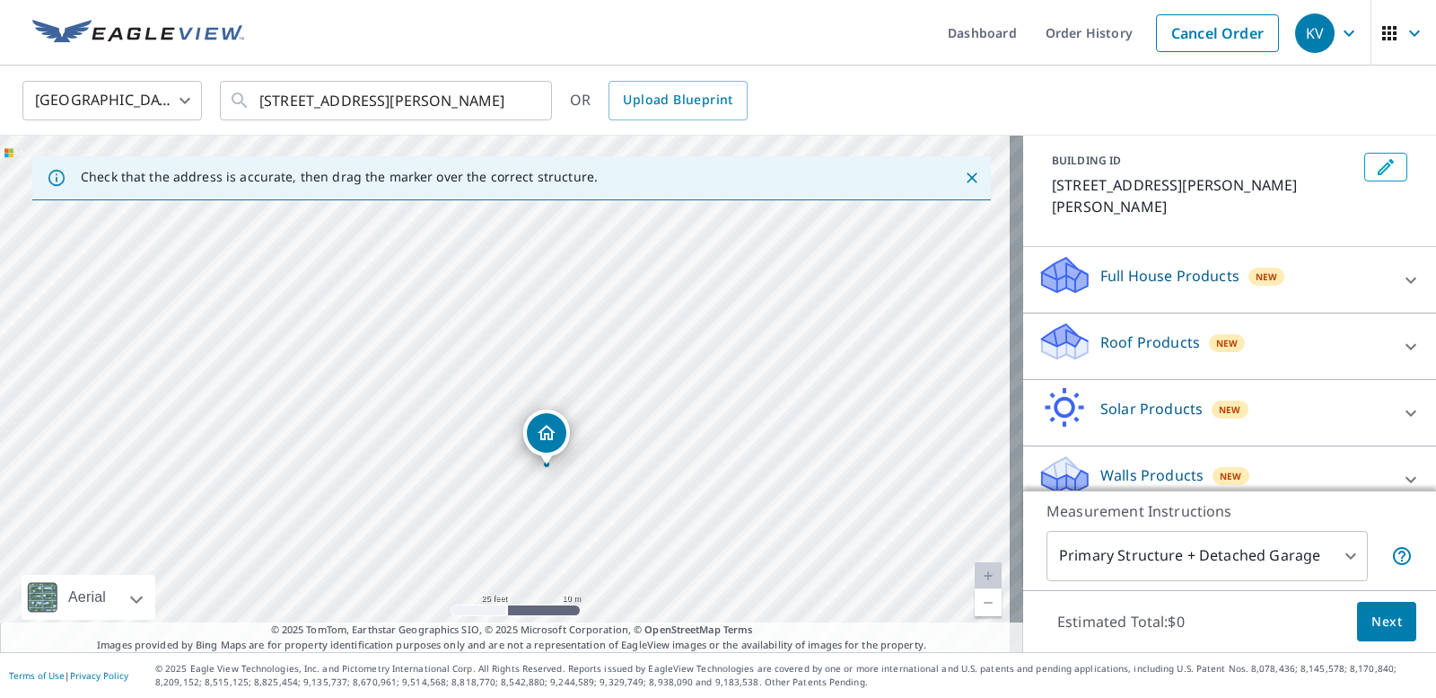
scroll to position [97, 0]
click at [1121, 330] on p "Roof Products" at bounding box center [1151, 341] width 100 height 22
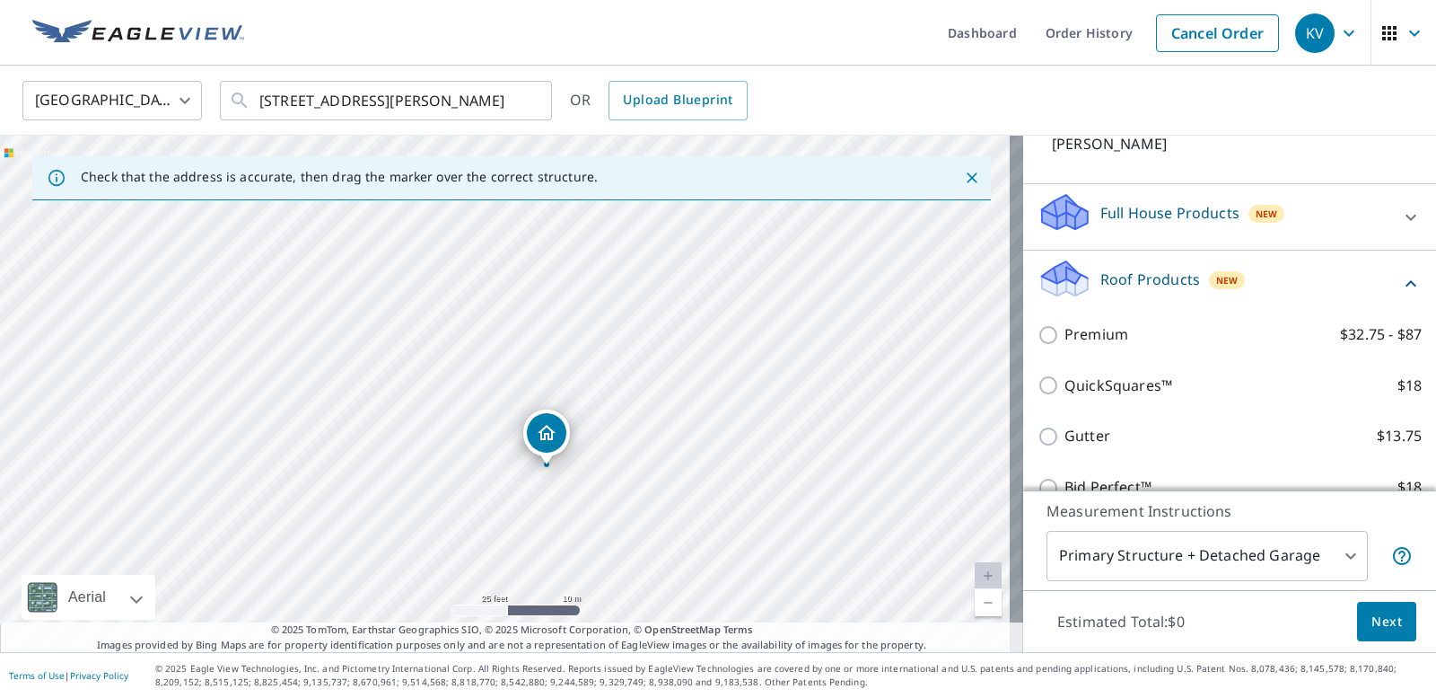
scroll to position [187, 0]
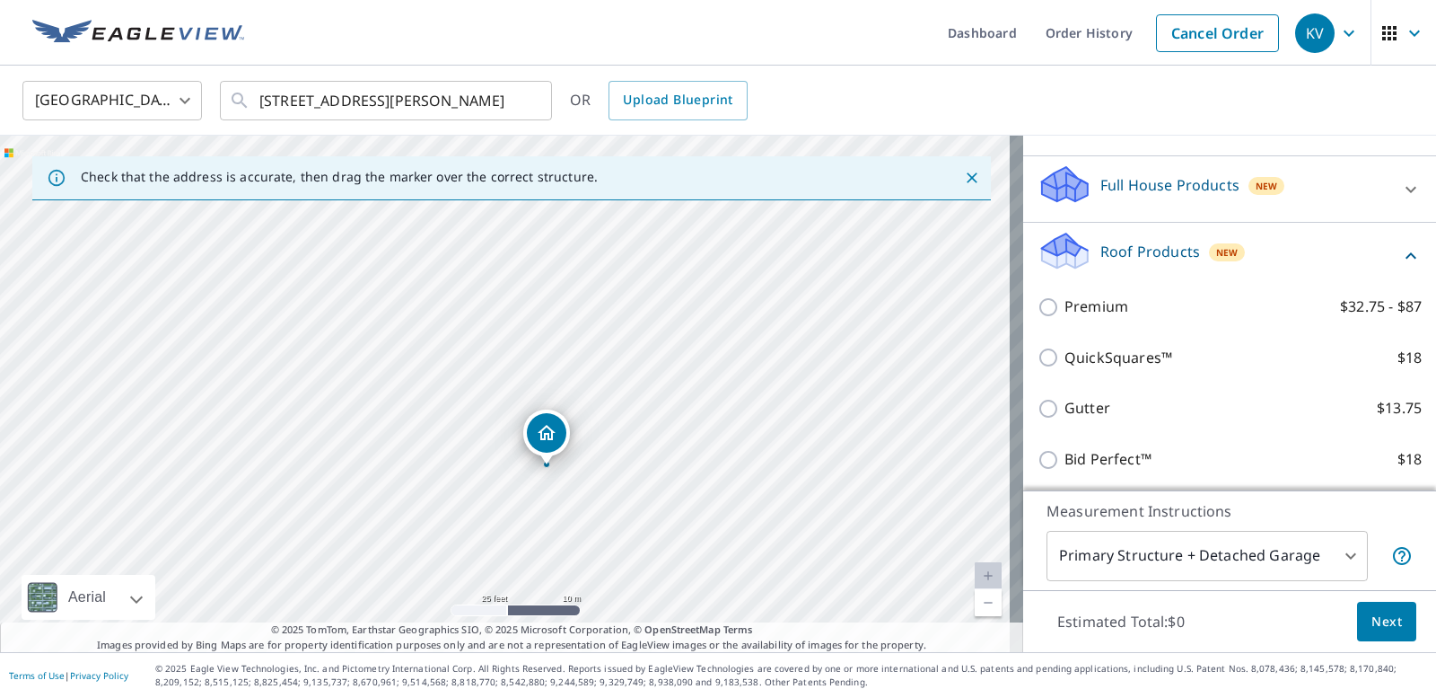
click at [1115, 244] on div "Roof Products New" at bounding box center [1219, 255] width 363 height 51
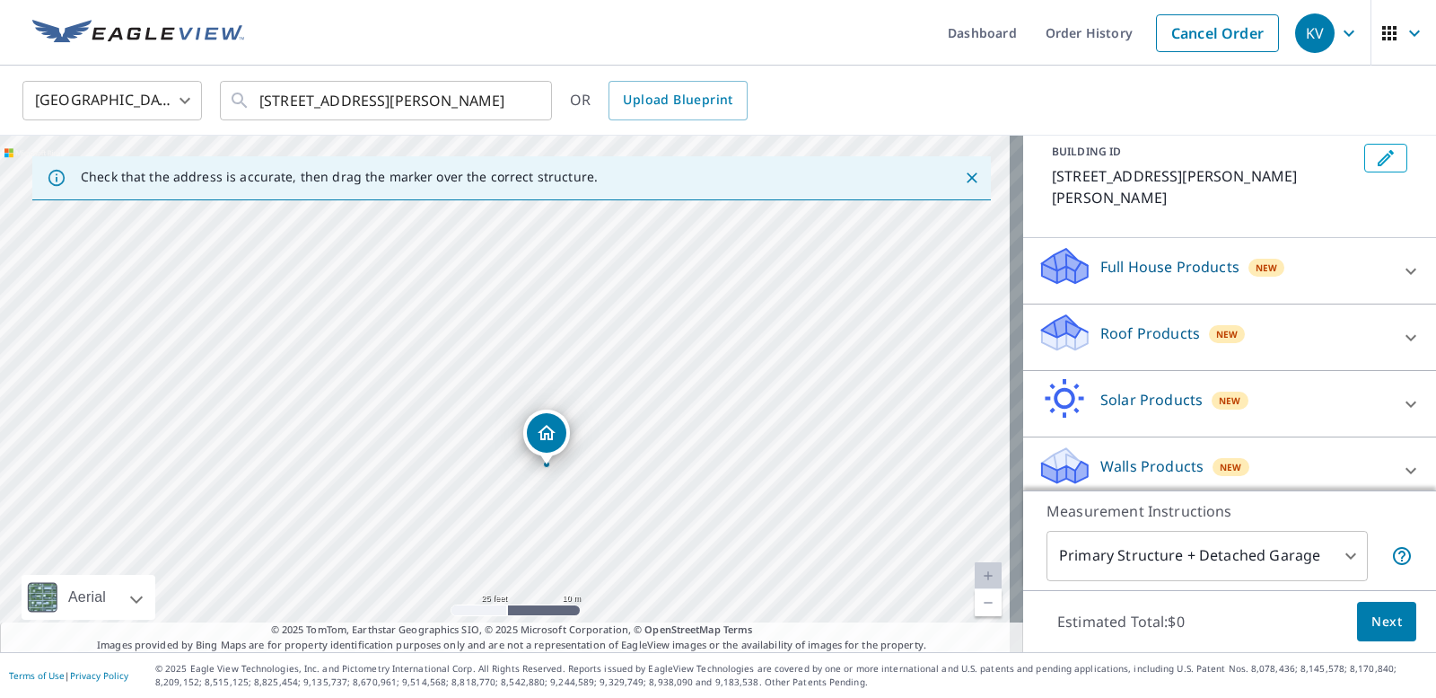
scroll to position [97, 0]
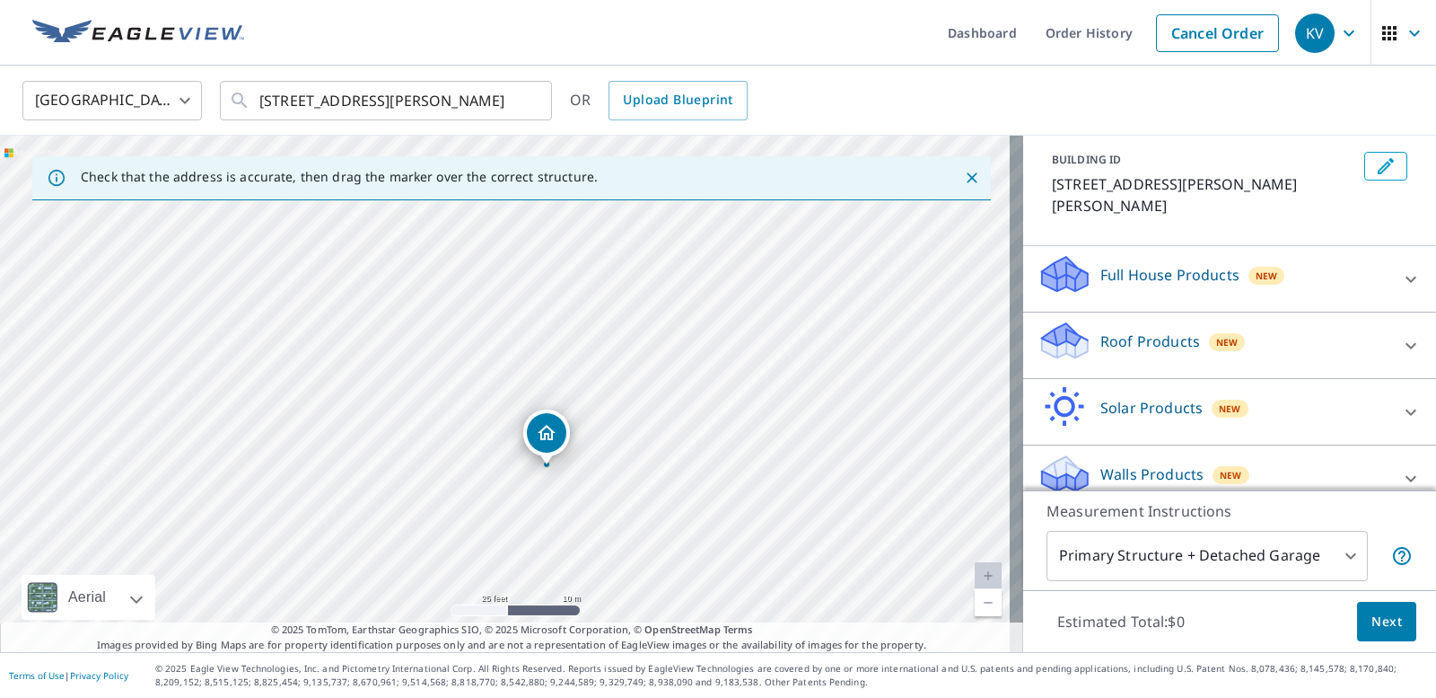
click at [1135, 266] on div "Full House Products New" at bounding box center [1214, 278] width 352 height 51
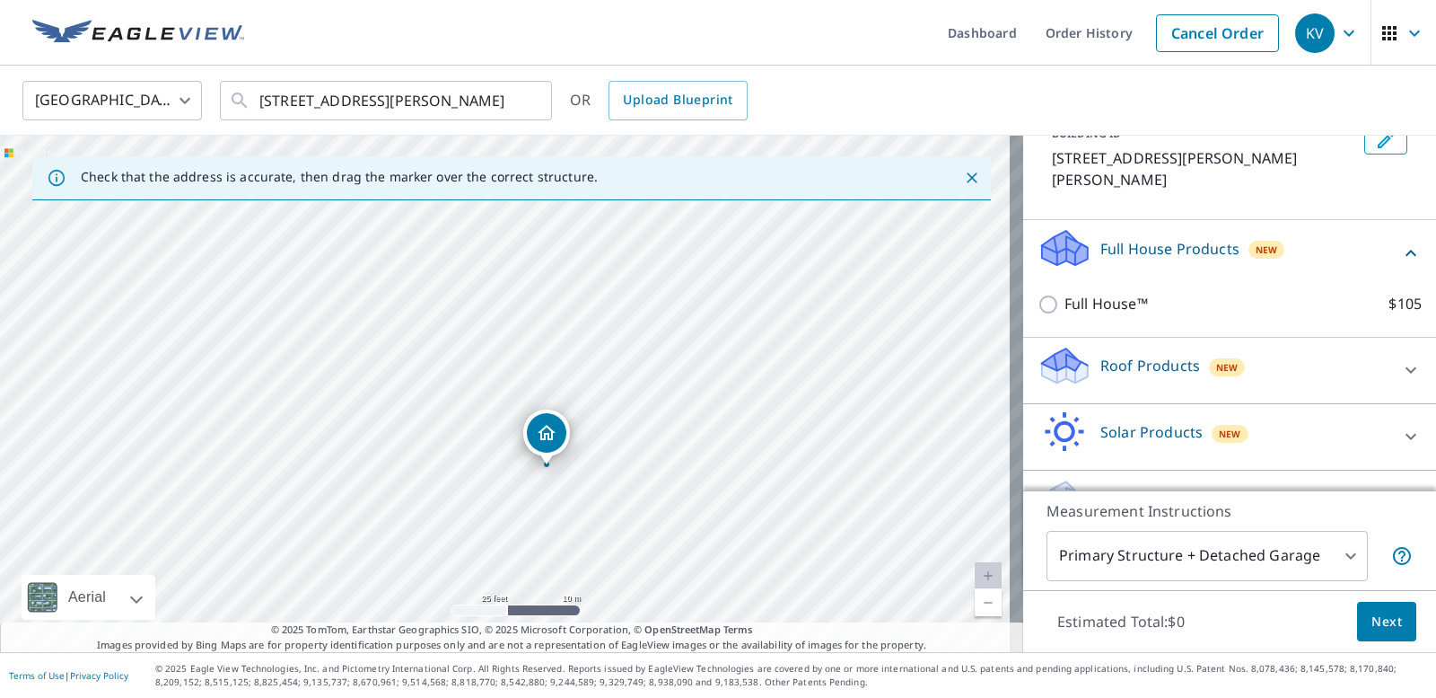
scroll to position [148, 0]
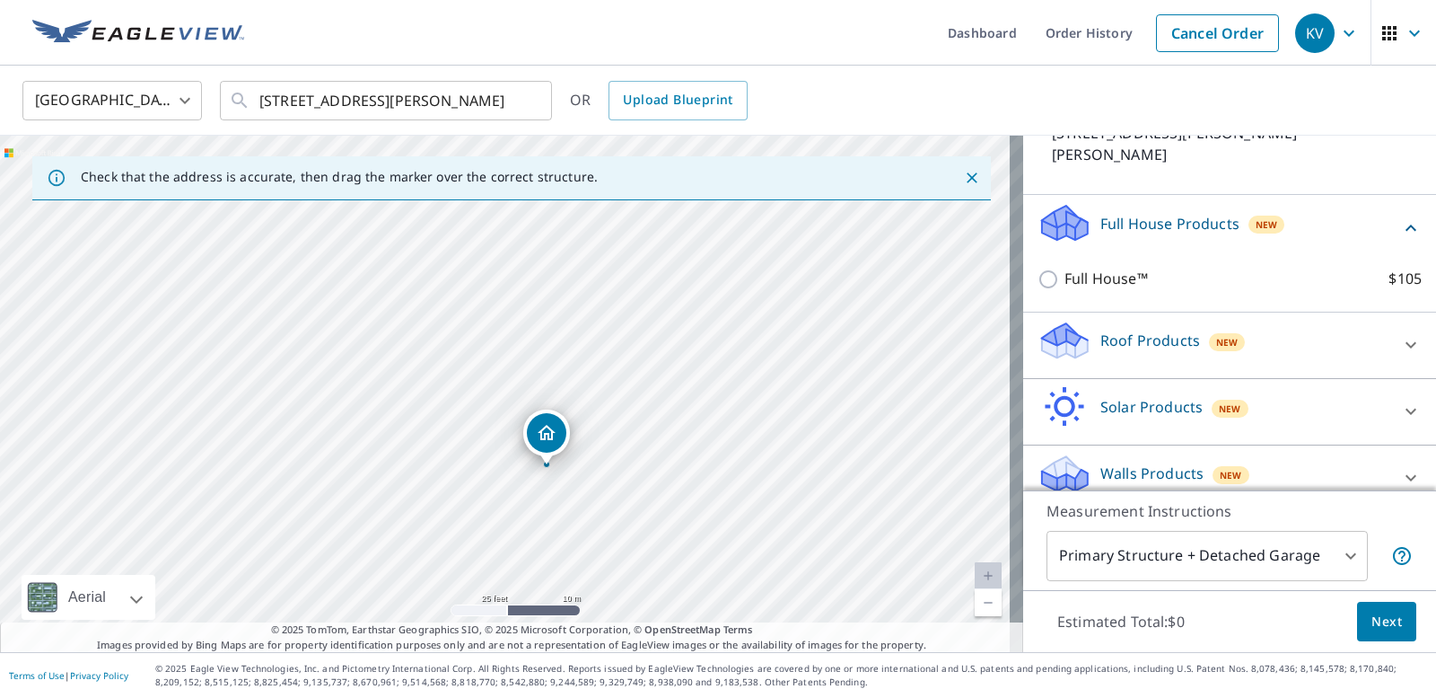
click at [1113, 462] on p "Walls Products" at bounding box center [1152, 473] width 103 height 22
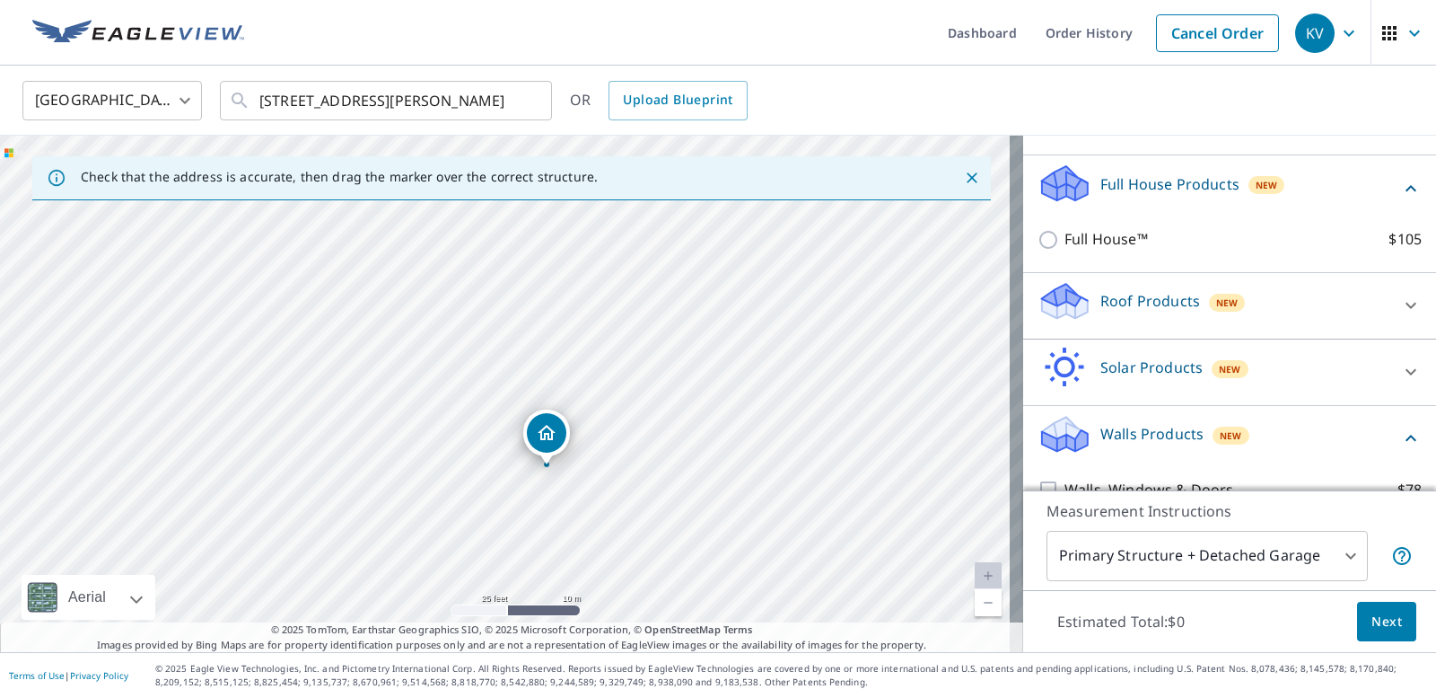
scroll to position [160, 0]
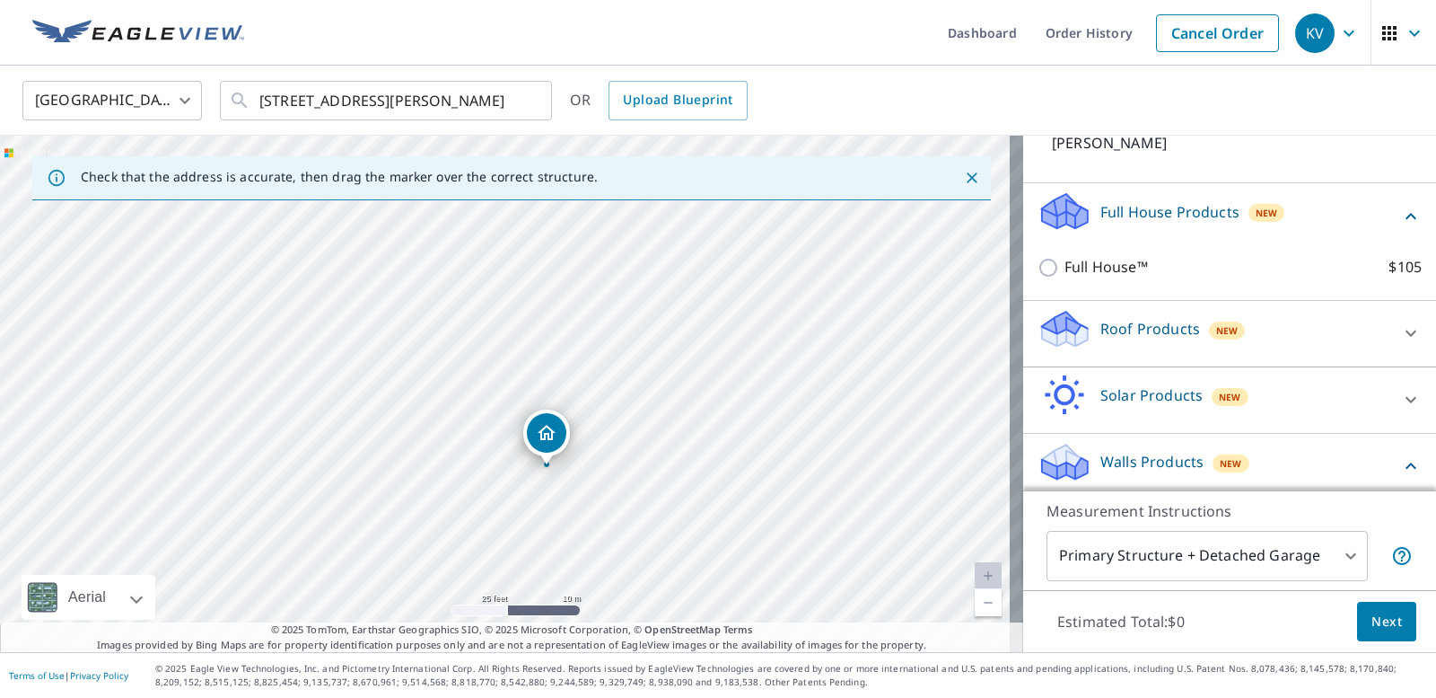
click at [1112, 451] on p "Walls Products" at bounding box center [1152, 462] width 103 height 22
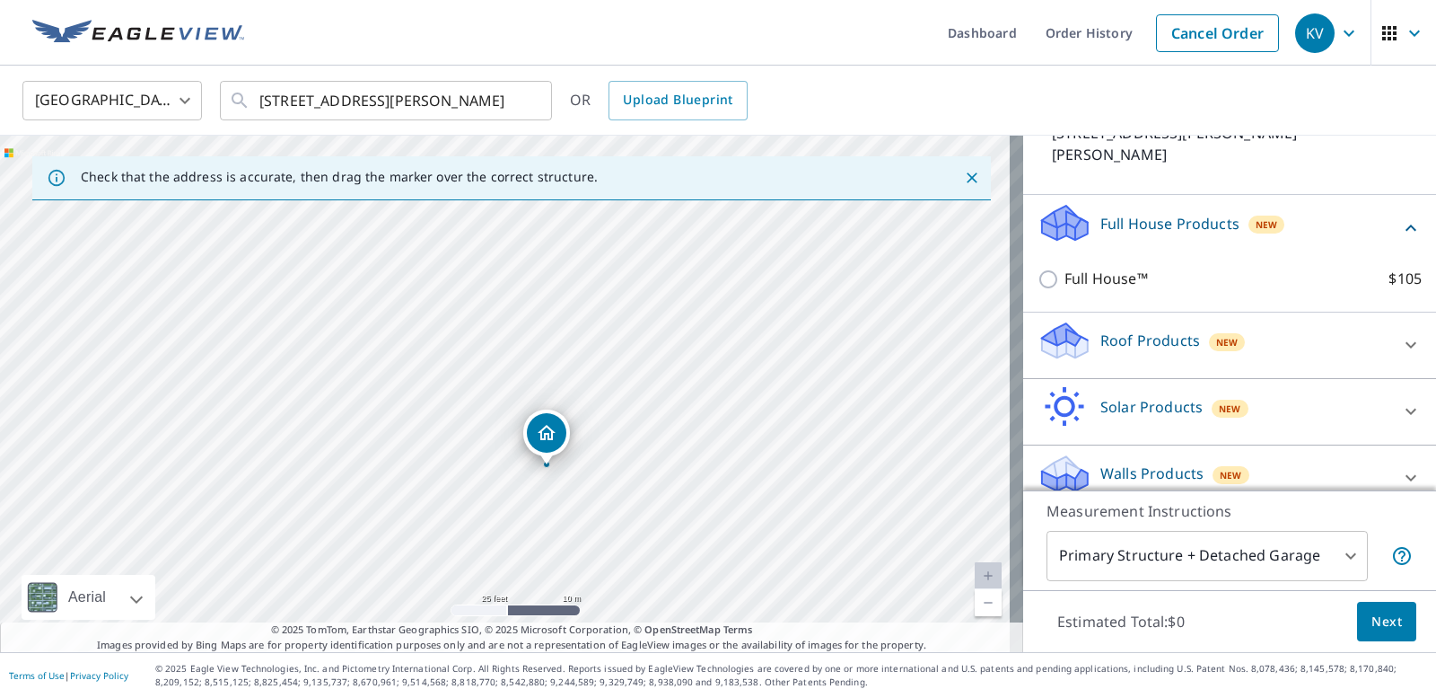
click at [1085, 320] on div "Roof Products New" at bounding box center [1214, 345] width 352 height 51
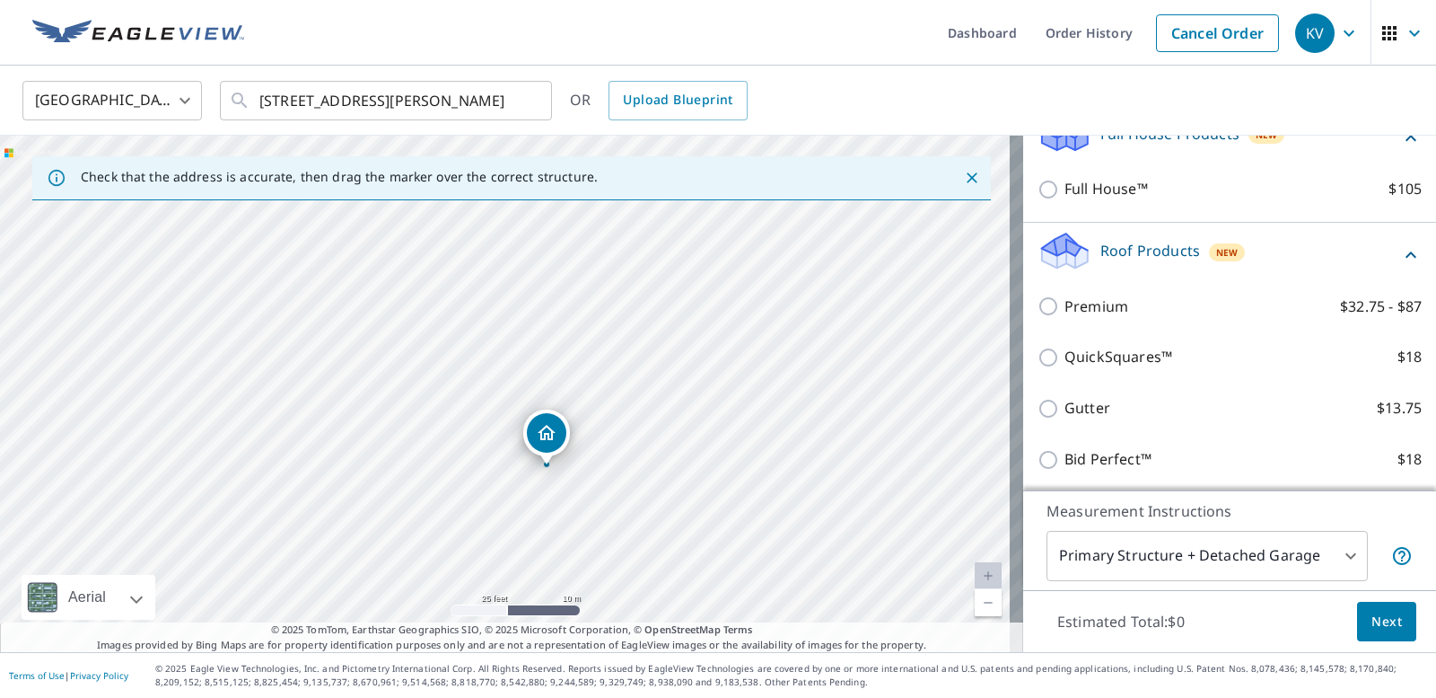
scroll to position [328, 0]
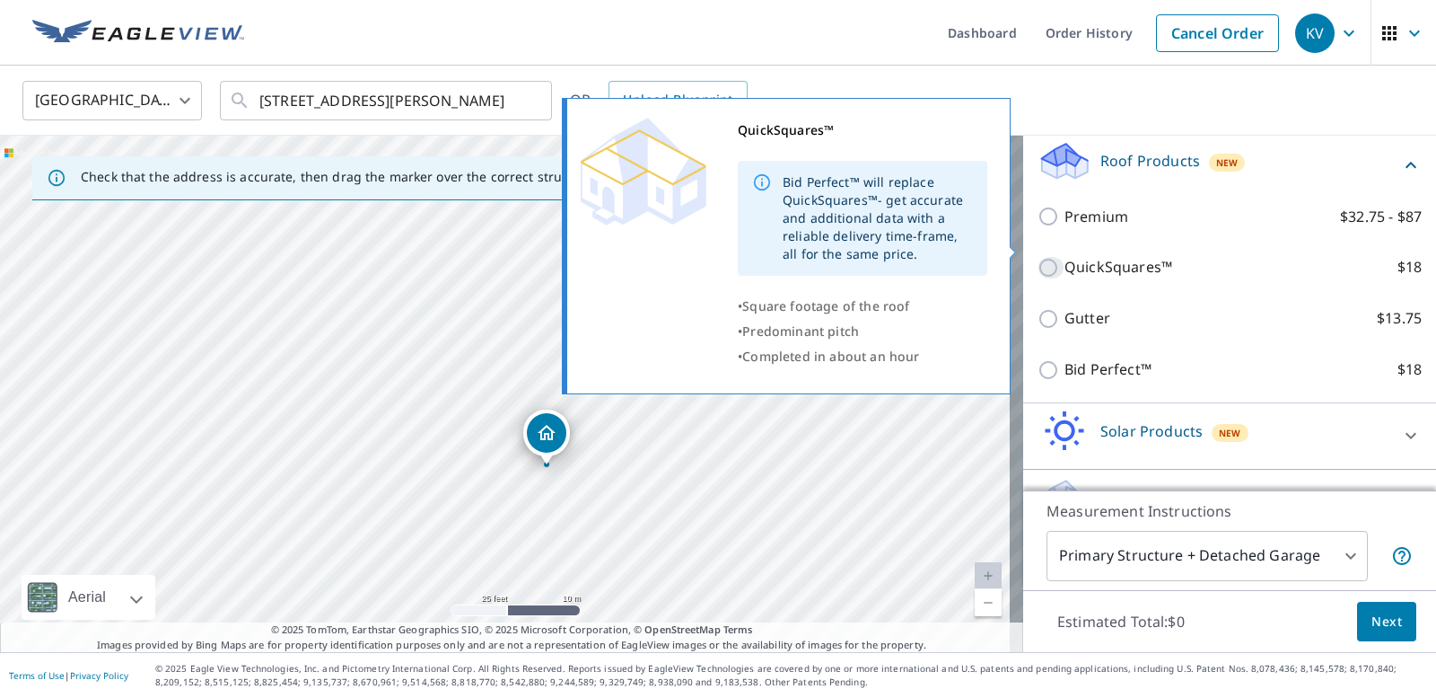
click at [1038, 257] on input "QuickSquares™ $18" at bounding box center [1051, 268] width 27 height 22
checkbox input "true"
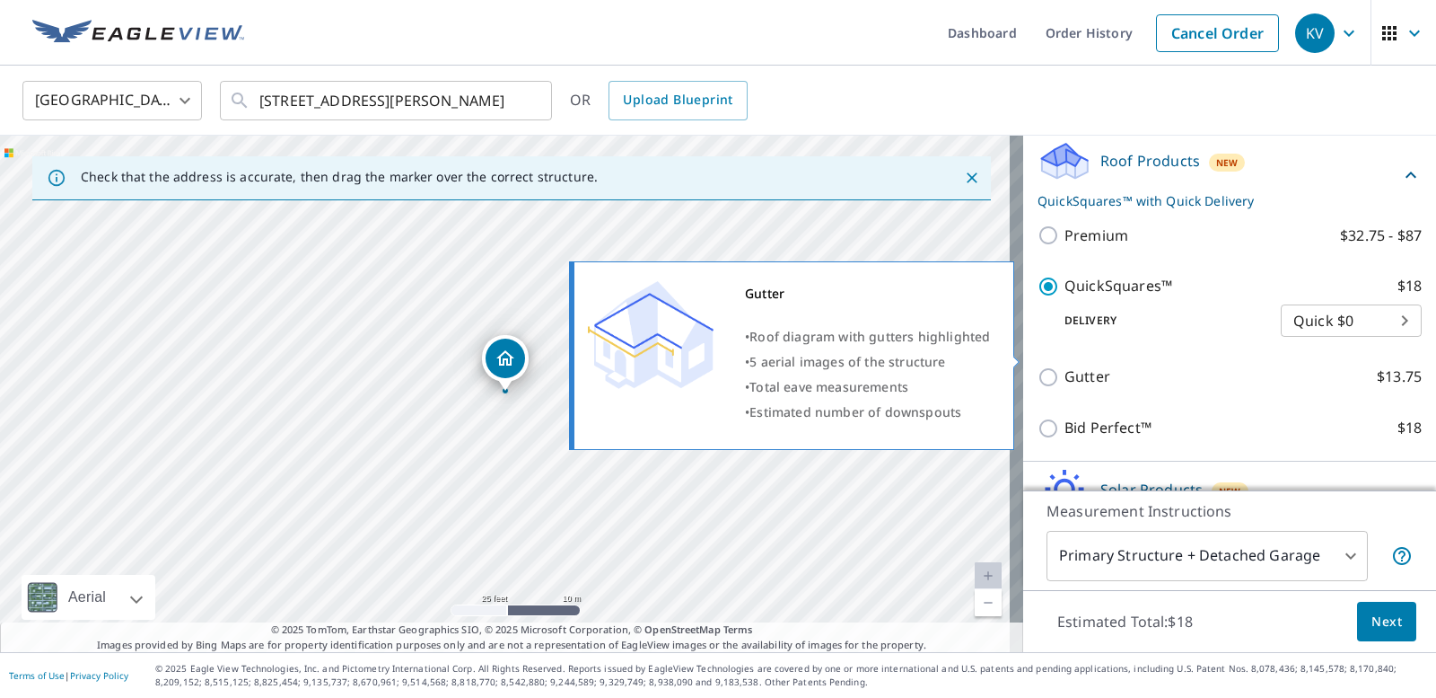
click at [1038, 366] on input "Gutter $13.75" at bounding box center [1051, 377] width 27 height 22
checkbox input "true"
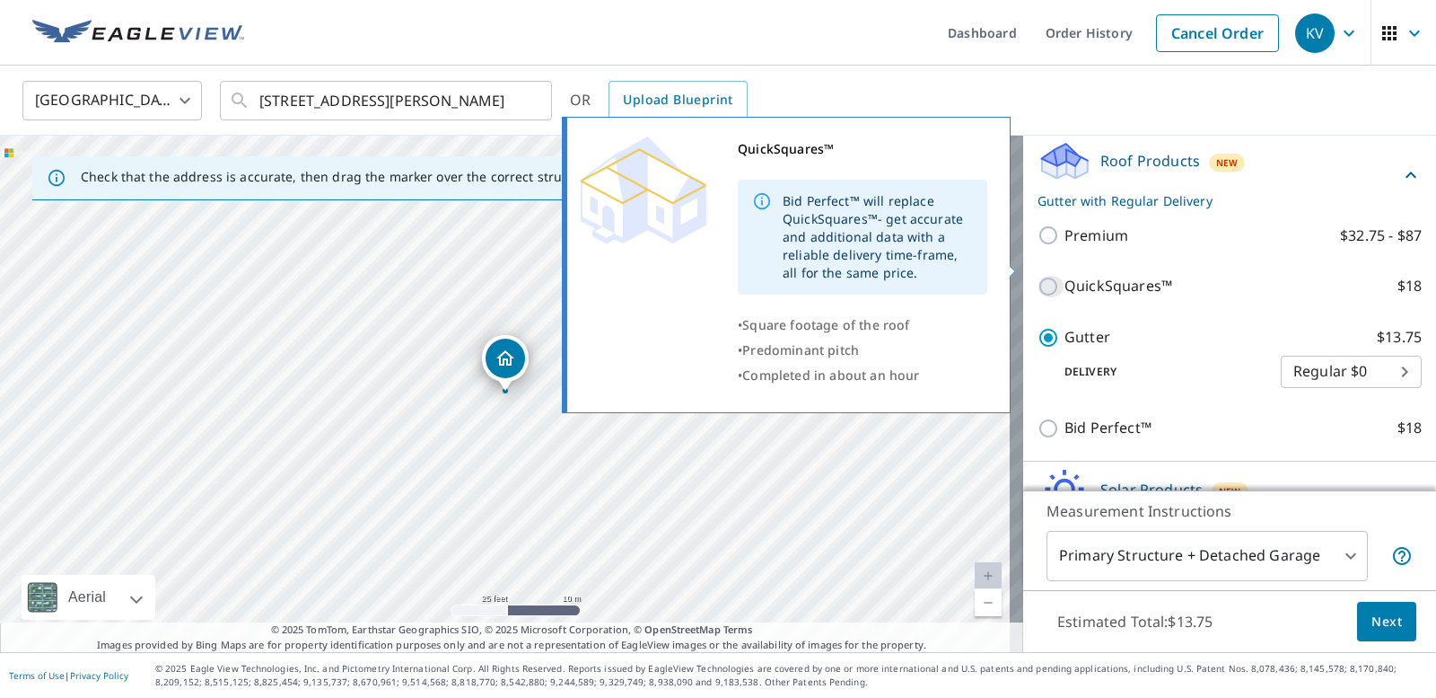
click at [1038, 276] on input "QuickSquares™ $18" at bounding box center [1051, 287] width 27 height 22
checkbox input "true"
checkbox input "false"
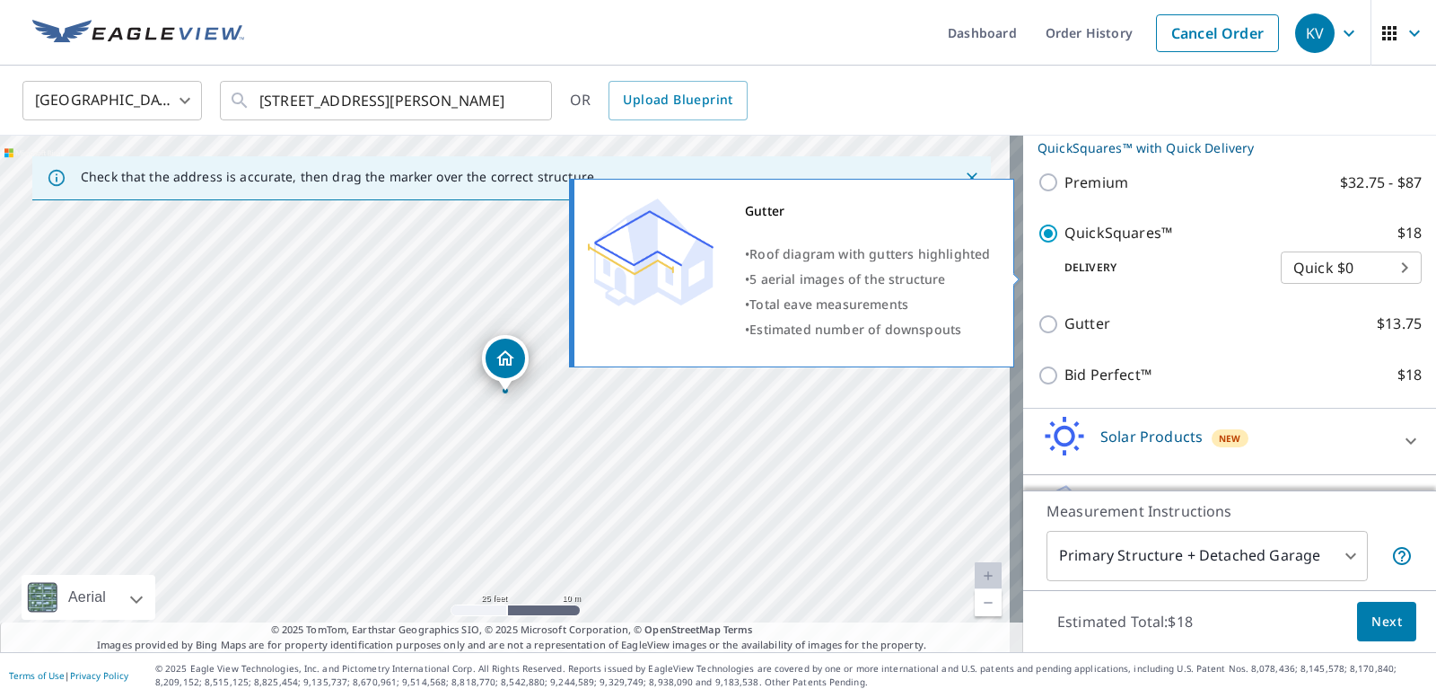
scroll to position [410, 0]
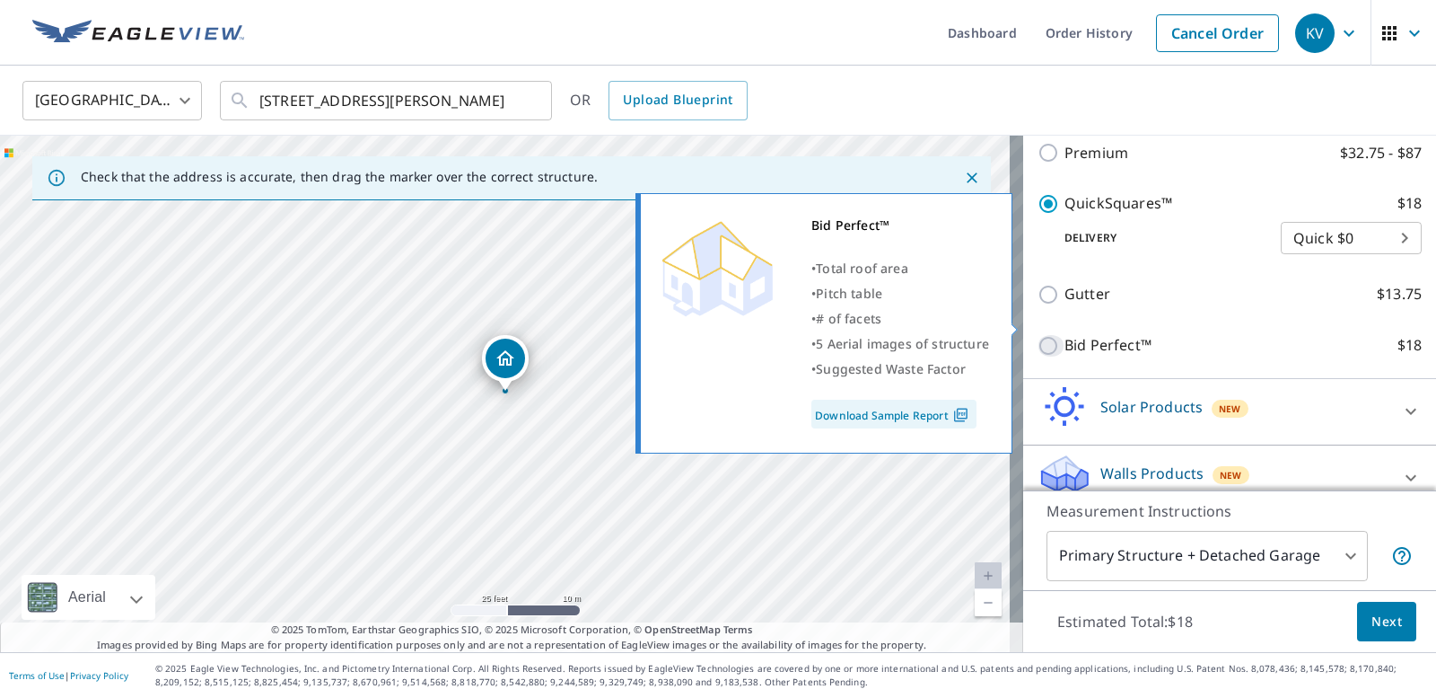
click at [1038, 335] on input "Bid Perfect™ $18" at bounding box center [1051, 346] width 27 height 22
checkbox input "true"
checkbox input "false"
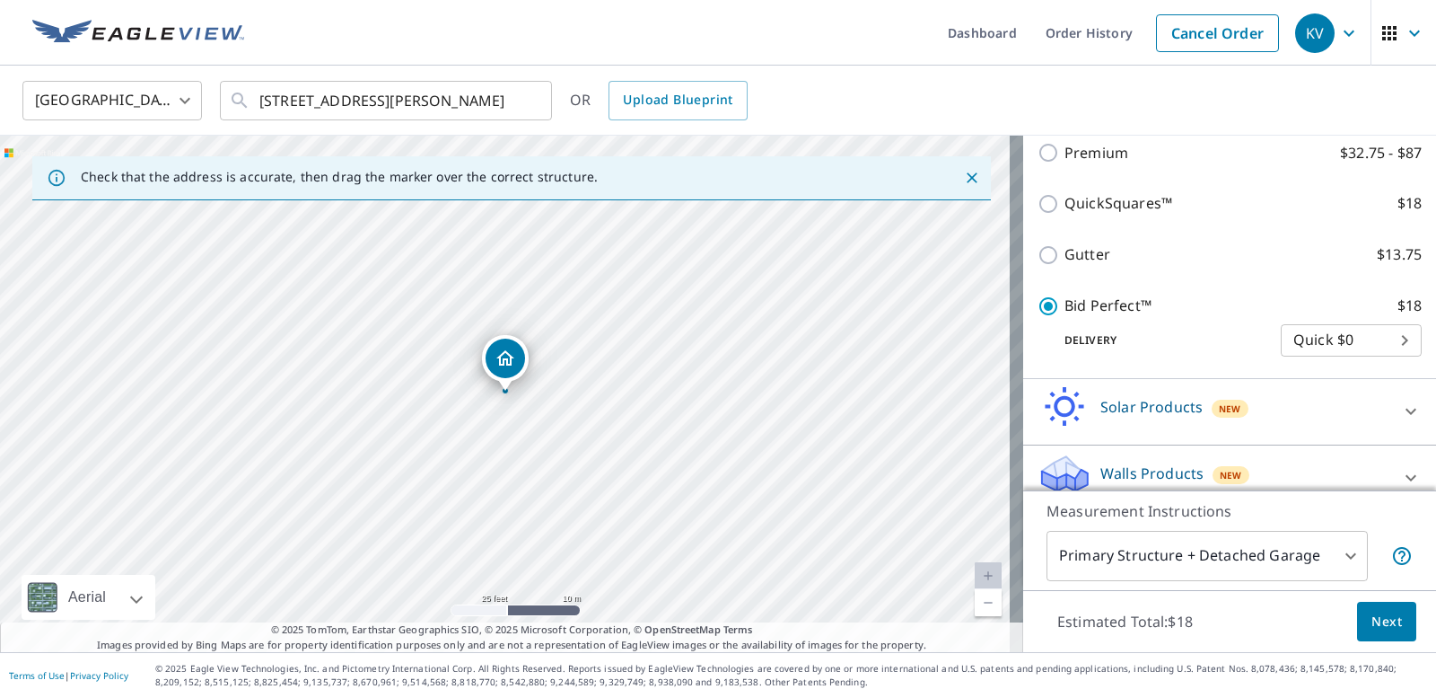
click at [950, 343] on link "Download Sample Report" at bounding box center [924, 335] width 124 height 16
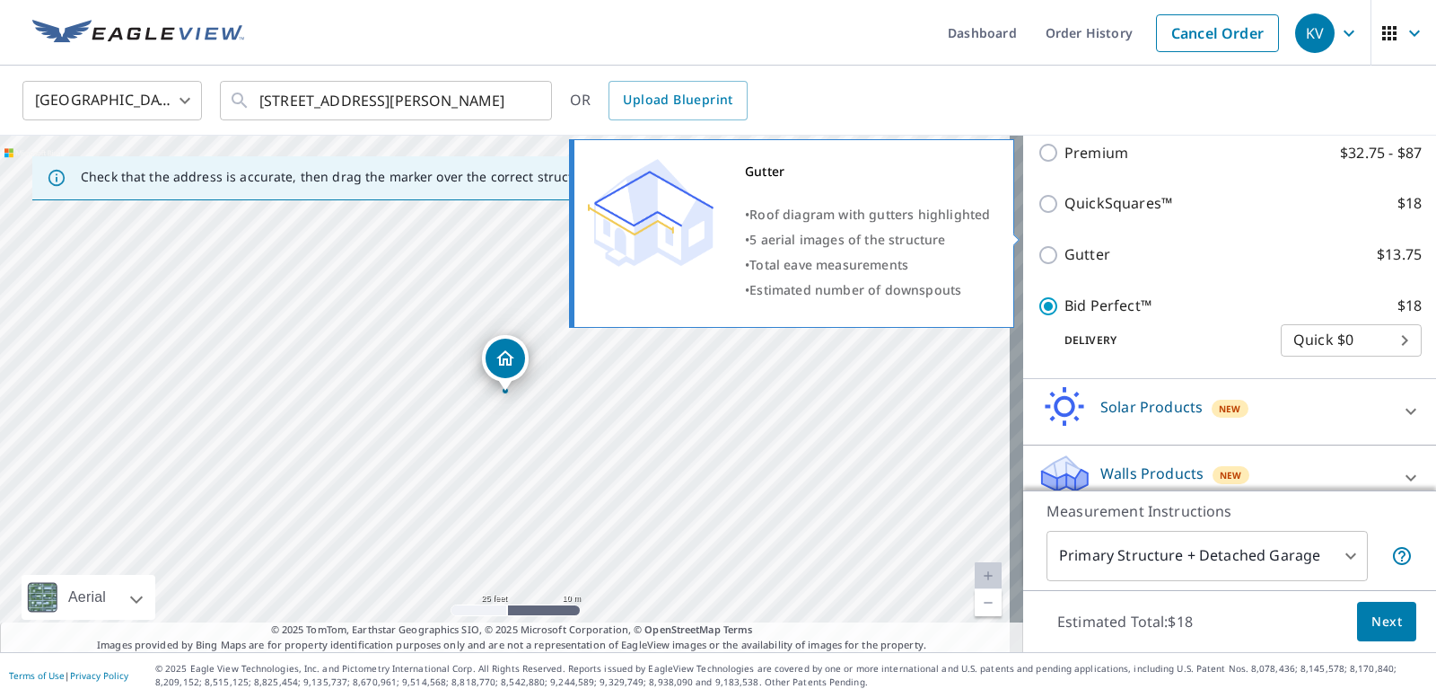
click at [1065, 243] on p "Gutter" at bounding box center [1088, 254] width 46 height 22
click at [1058, 244] on input "Gutter $13.75" at bounding box center [1051, 255] width 27 height 22
checkbox input "true"
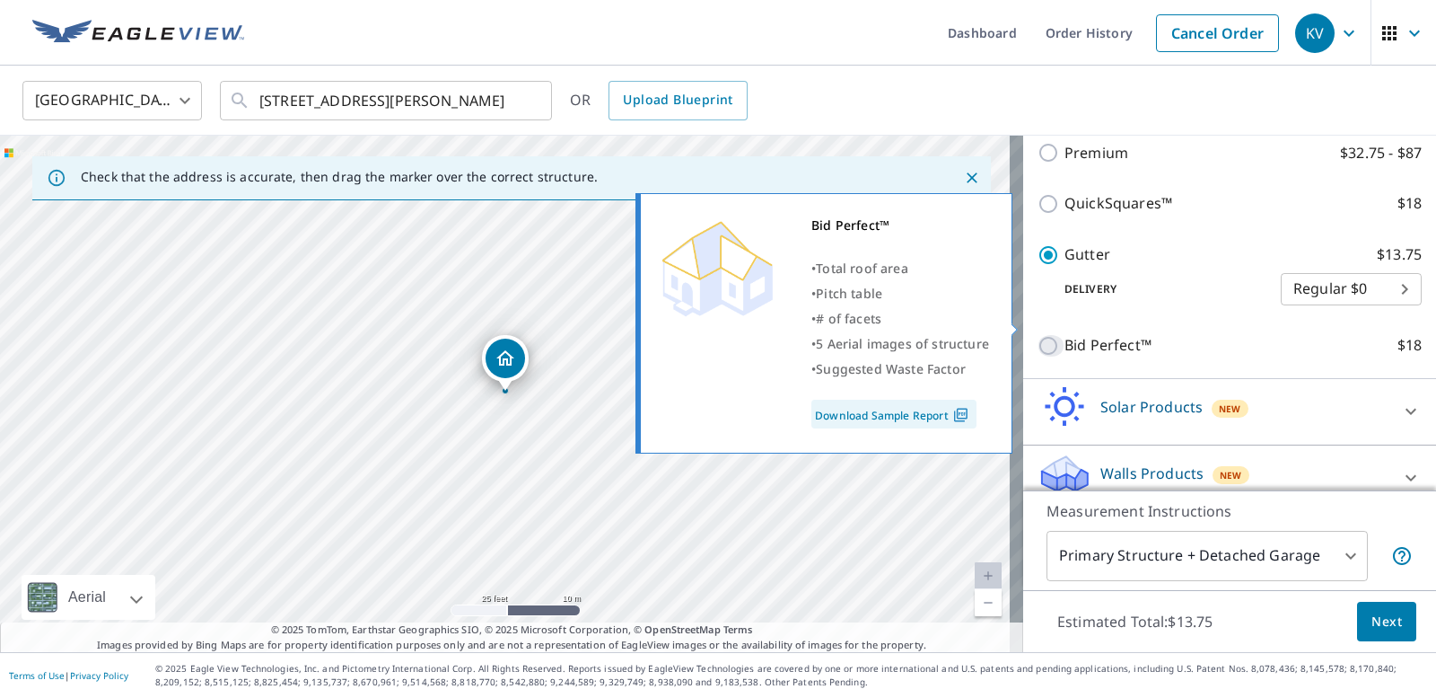
click at [1038, 335] on input "Bid Perfect™ $18" at bounding box center [1051, 346] width 27 height 22
checkbox input "true"
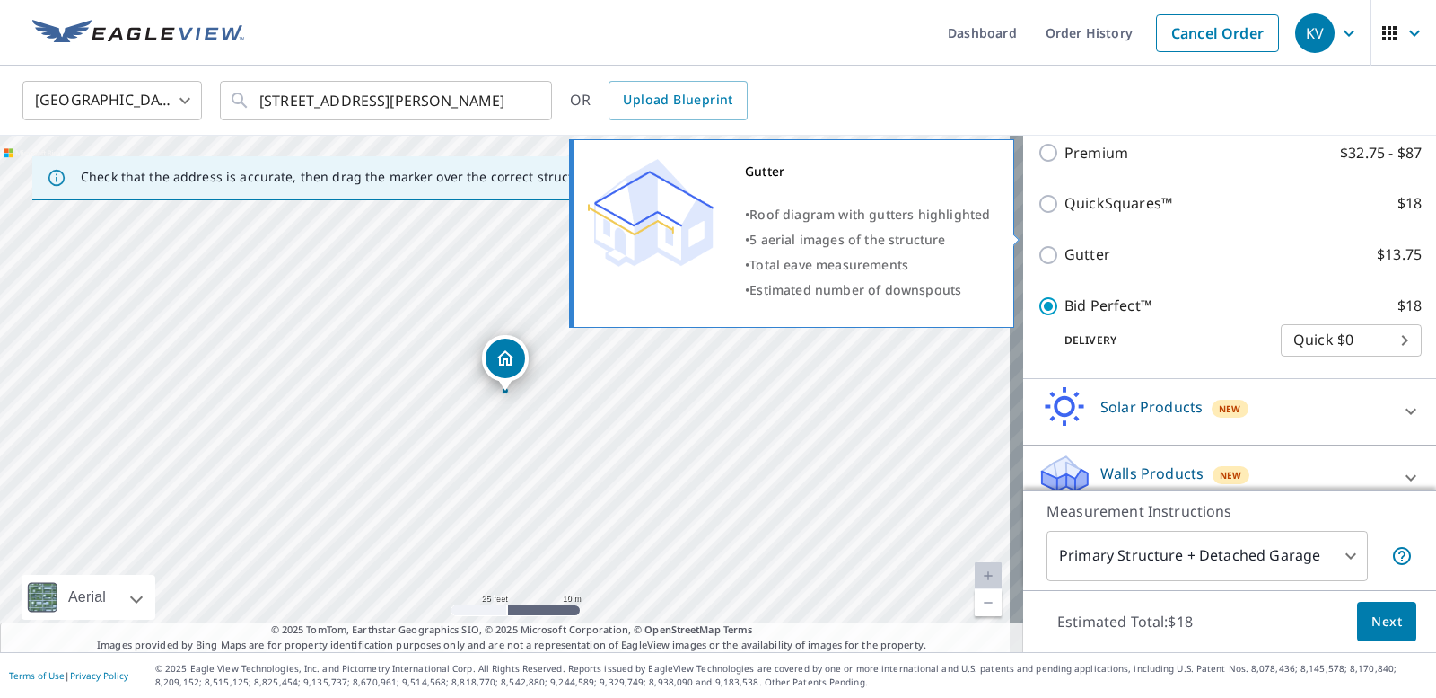
click at [1040, 244] on input "Gutter $13.75" at bounding box center [1051, 255] width 27 height 22
checkbox input "true"
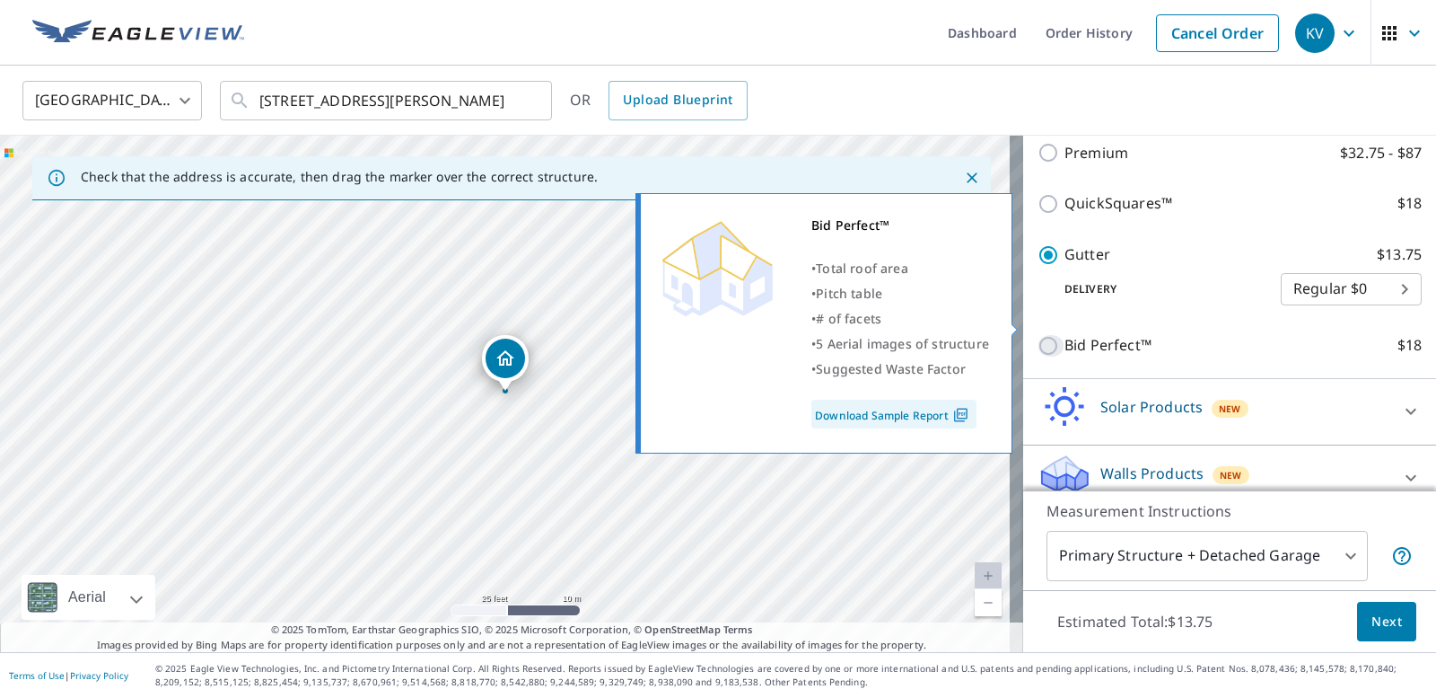
click at [1038, 335] on input "Bid Perfect™ $18" at bounding box center [1051, 346] width 27 height 22
checkbox input "true"
checkbox input "false"
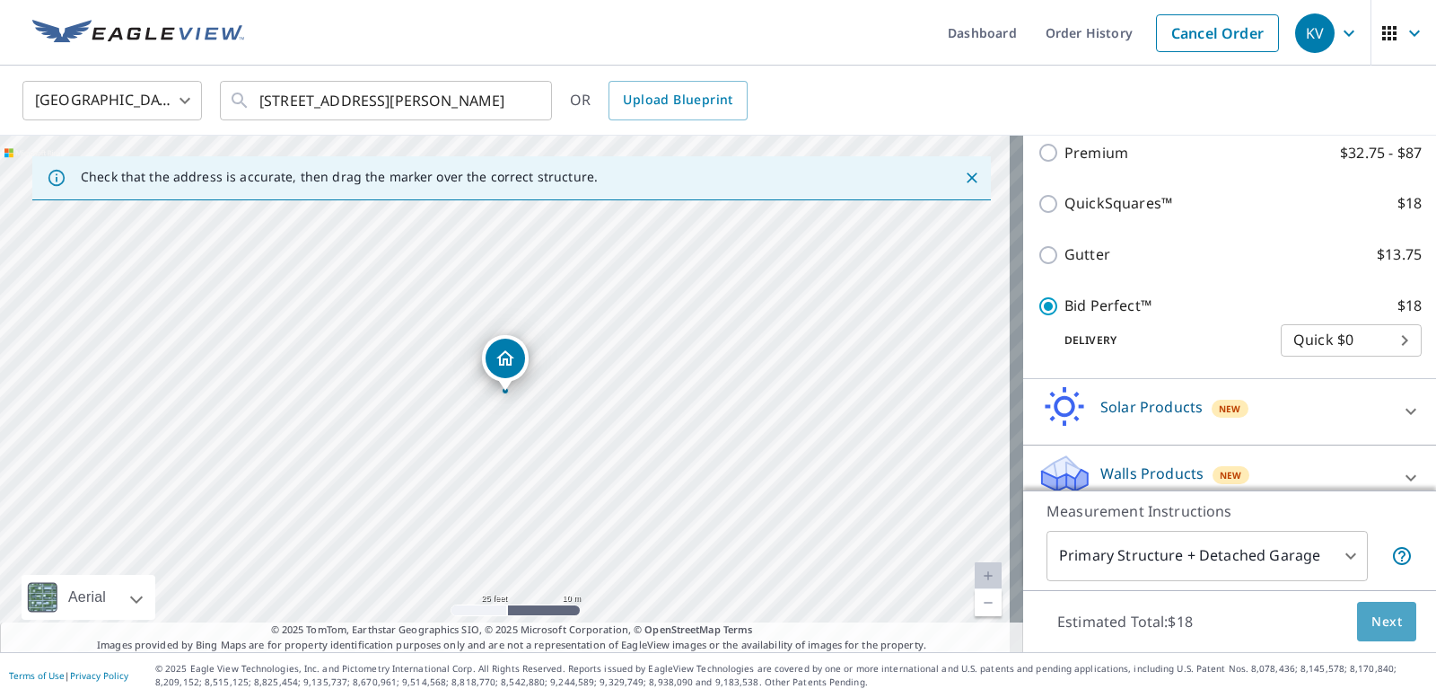
click at [1400, 619] on button "Next" at bounding box center [1386, 621] width 59 height 40
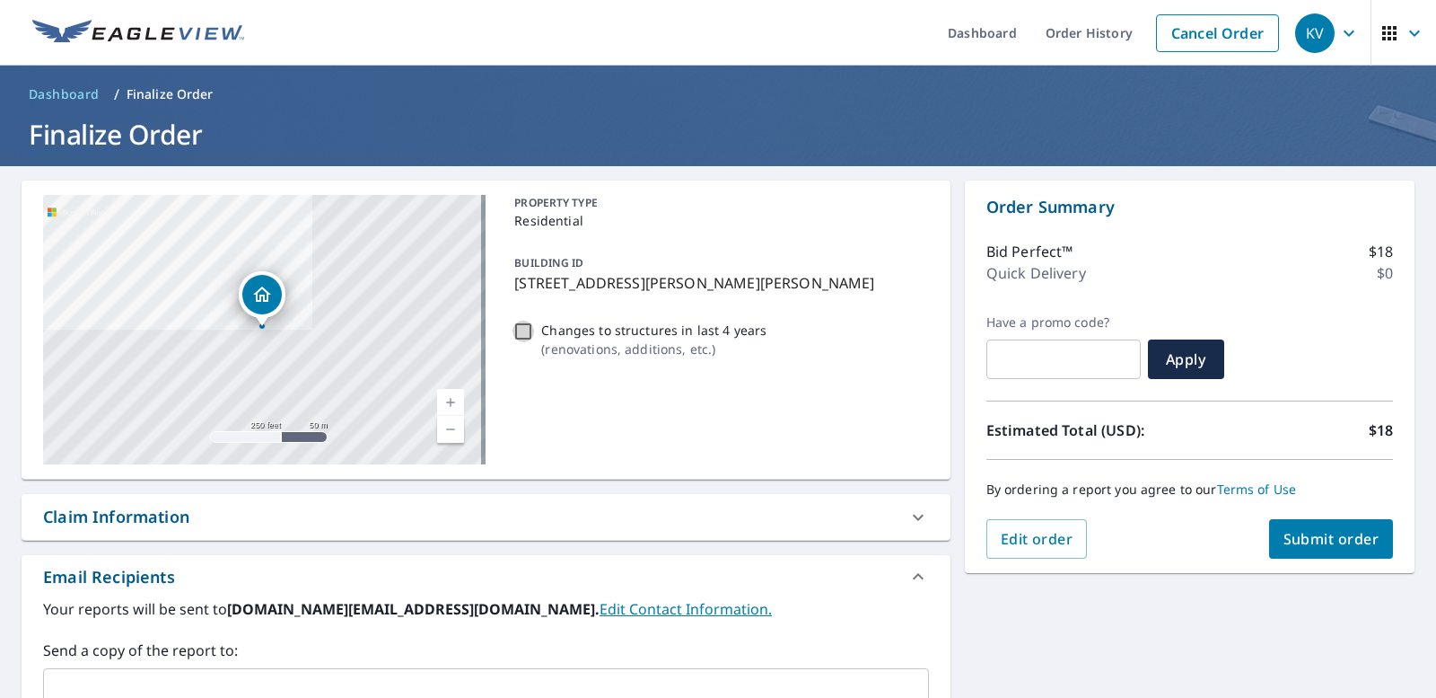
click at [517, 329] on input "Changes to structures in last 4 years ( renovations, additions, etc. )" at bounding box center [524, 331] width 22 height 22
checkbox input "true"
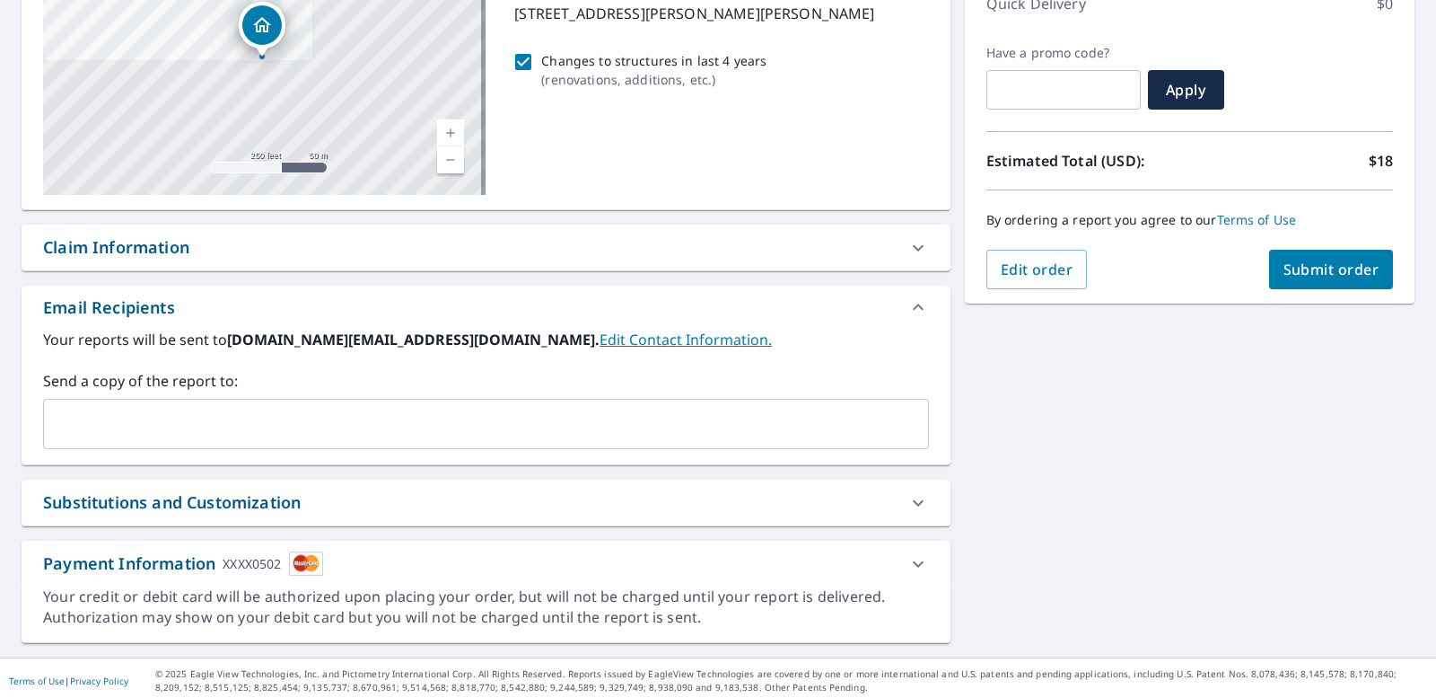
scroll to position [275, 0]
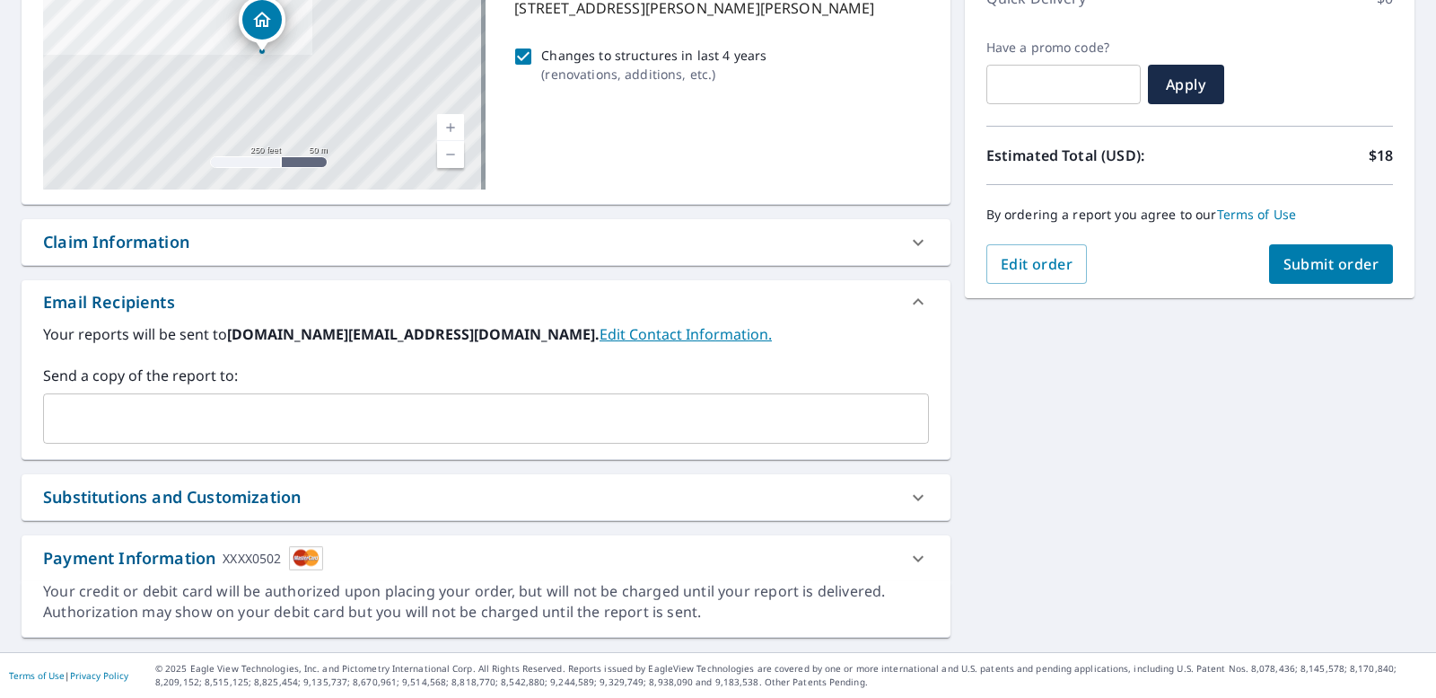
click at [1284, 265] on span "Submit order" at bounding box center [1332, 264] width 96 height 20
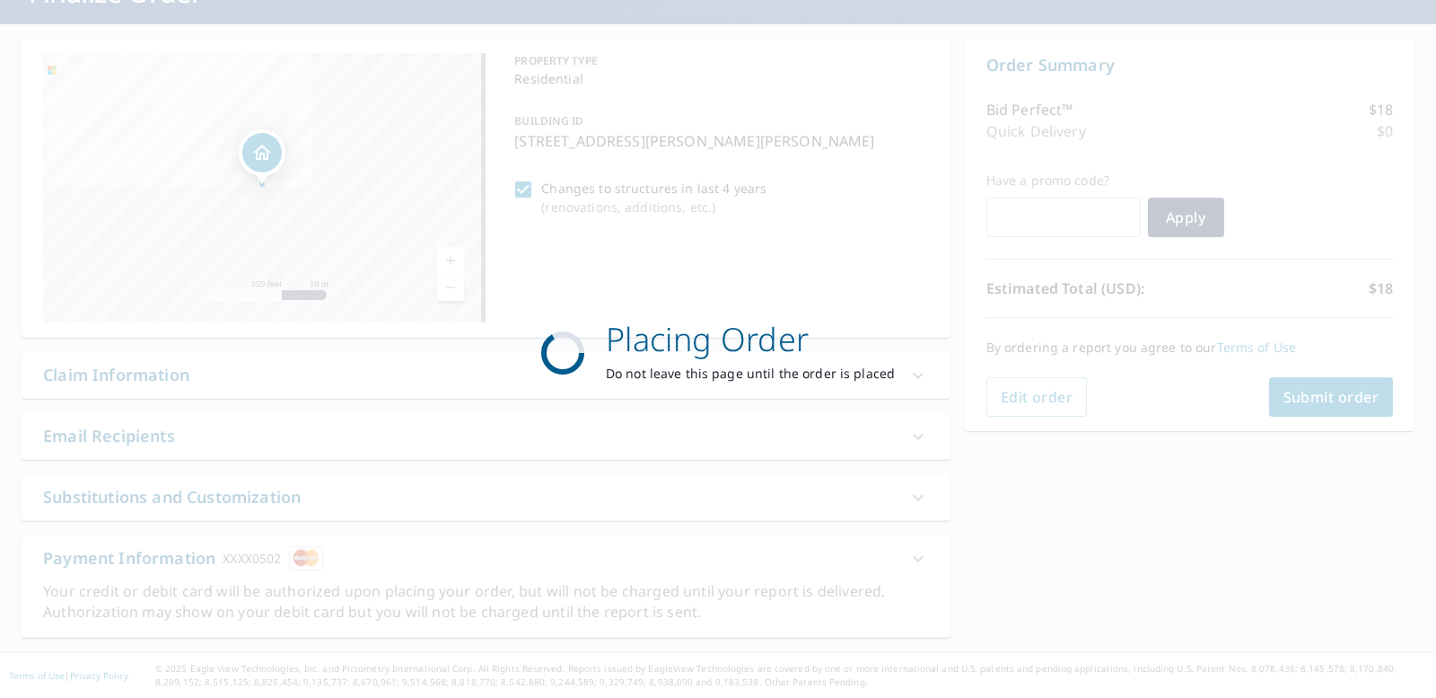
scroll to position [142, 0]
